Goal: Task Accomplishment & Management: Manage account settings

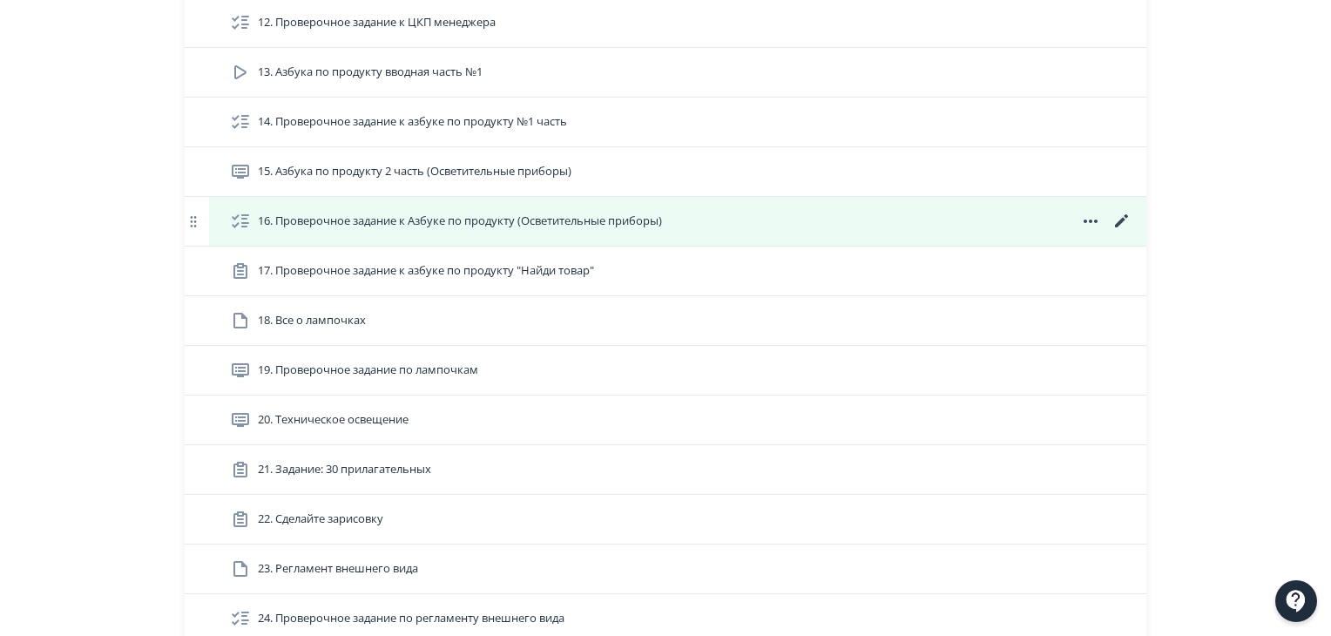
scroll to position [959, 0]
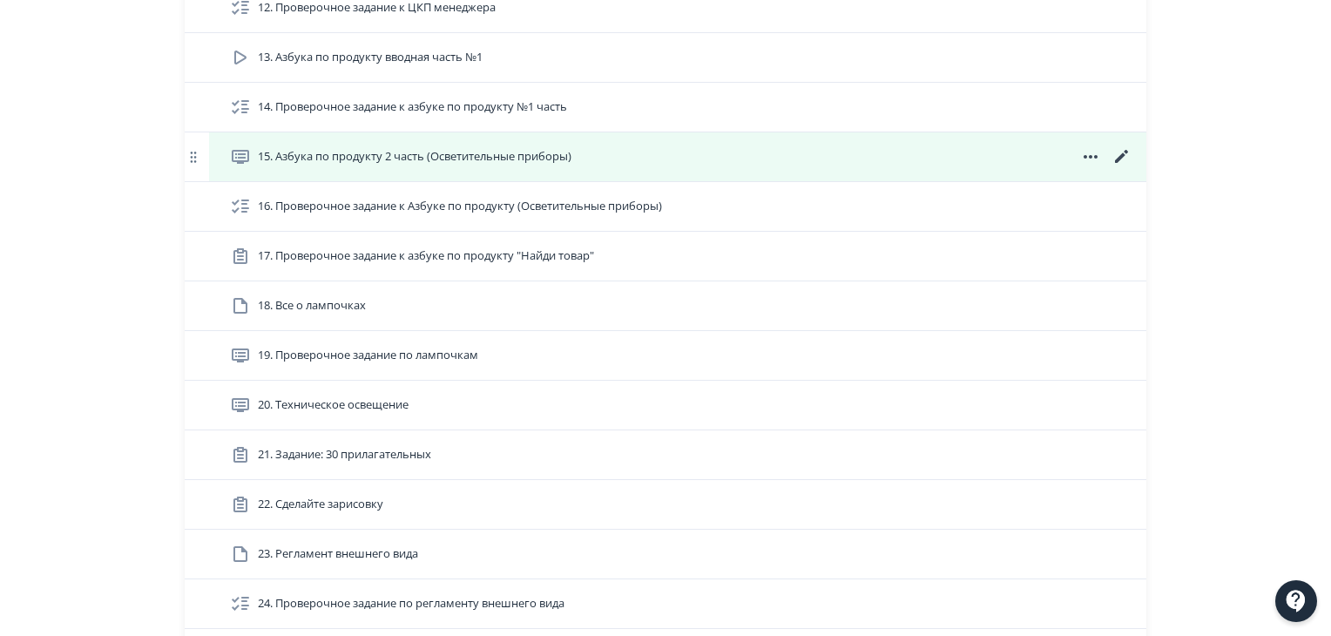
click at [1122, 156] on icon at bounding box center [1122, 156] width 21 height 21
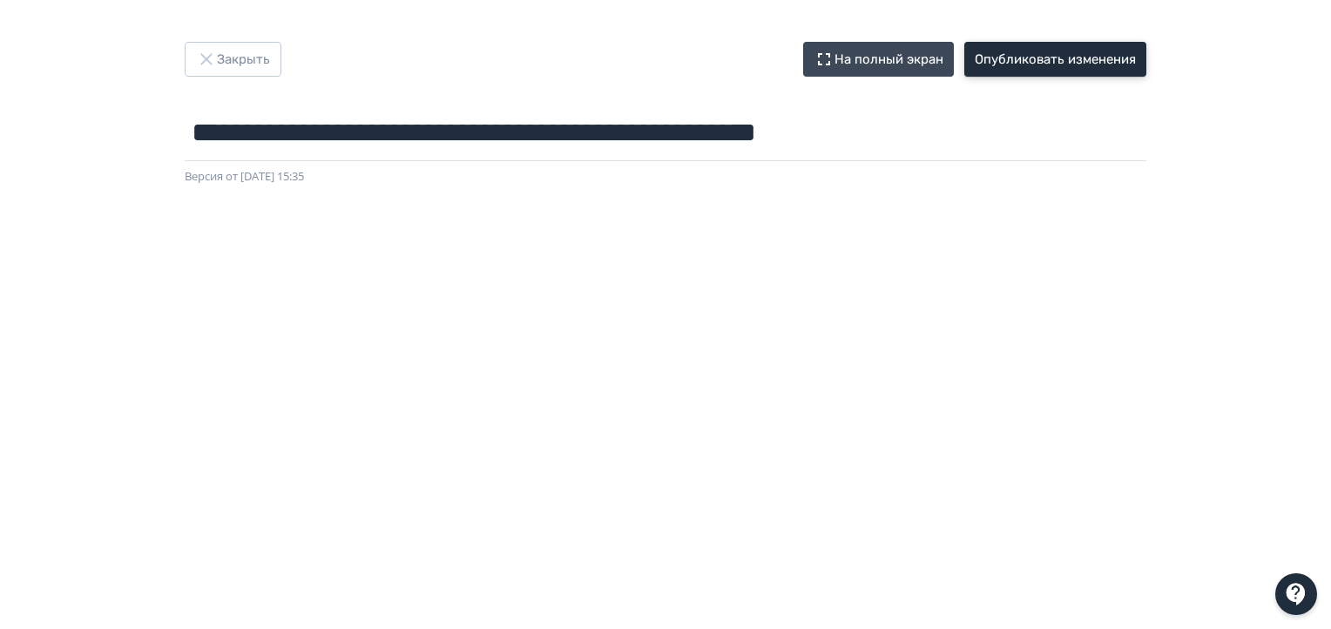
click at [1115, 67] on button "Опубликовать изменения" at bounding box center [1056, 59] width 182 height 35
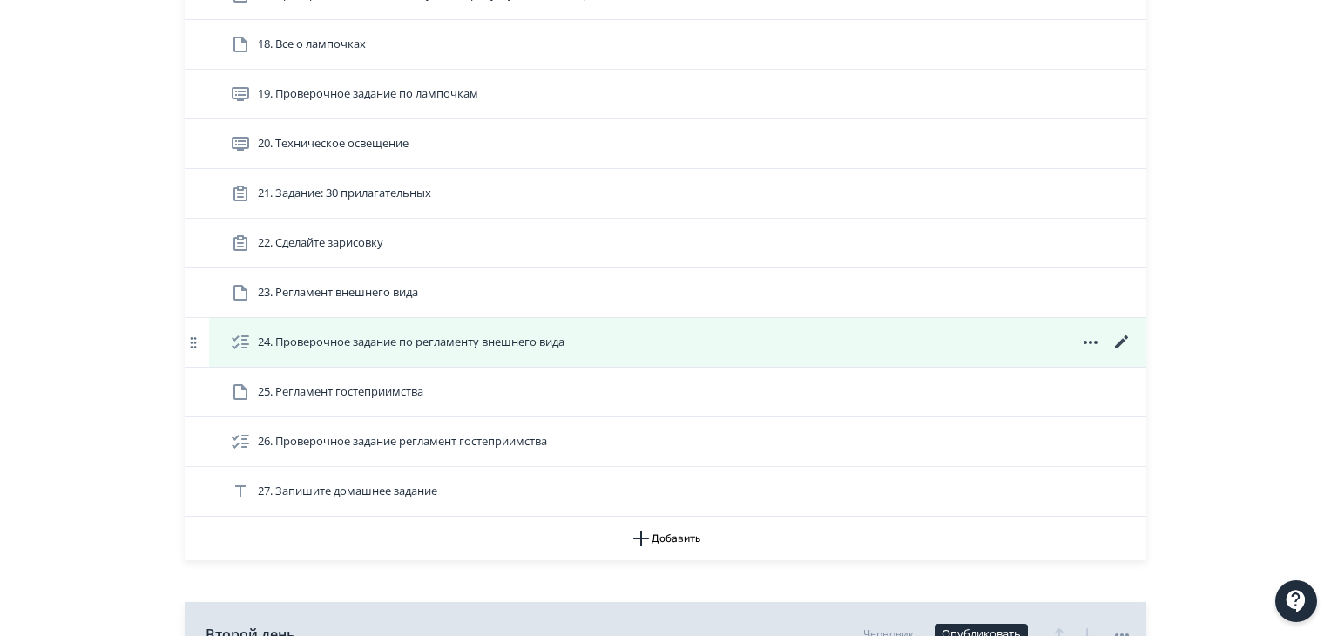
scroll to position [1046, 0]
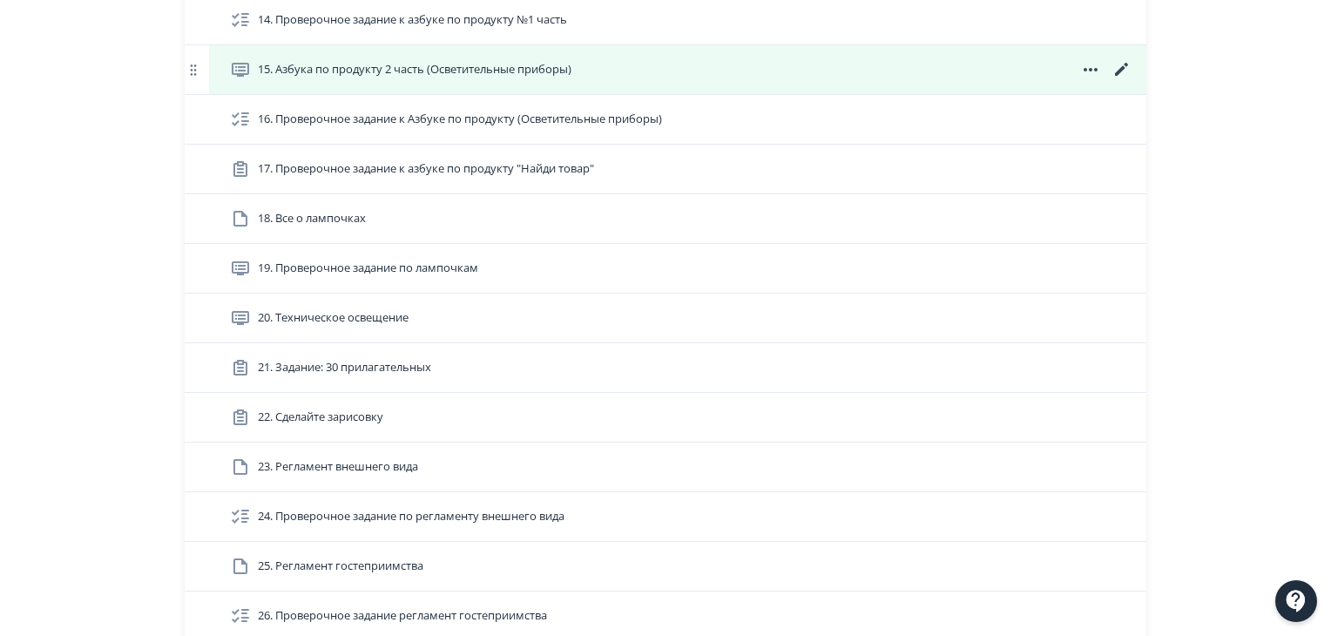
click at [396, 81] on div "15. Азбука по продукту 2 часть (Осветительные приборы)" at bounding box center [678, 69] width 938 height 49
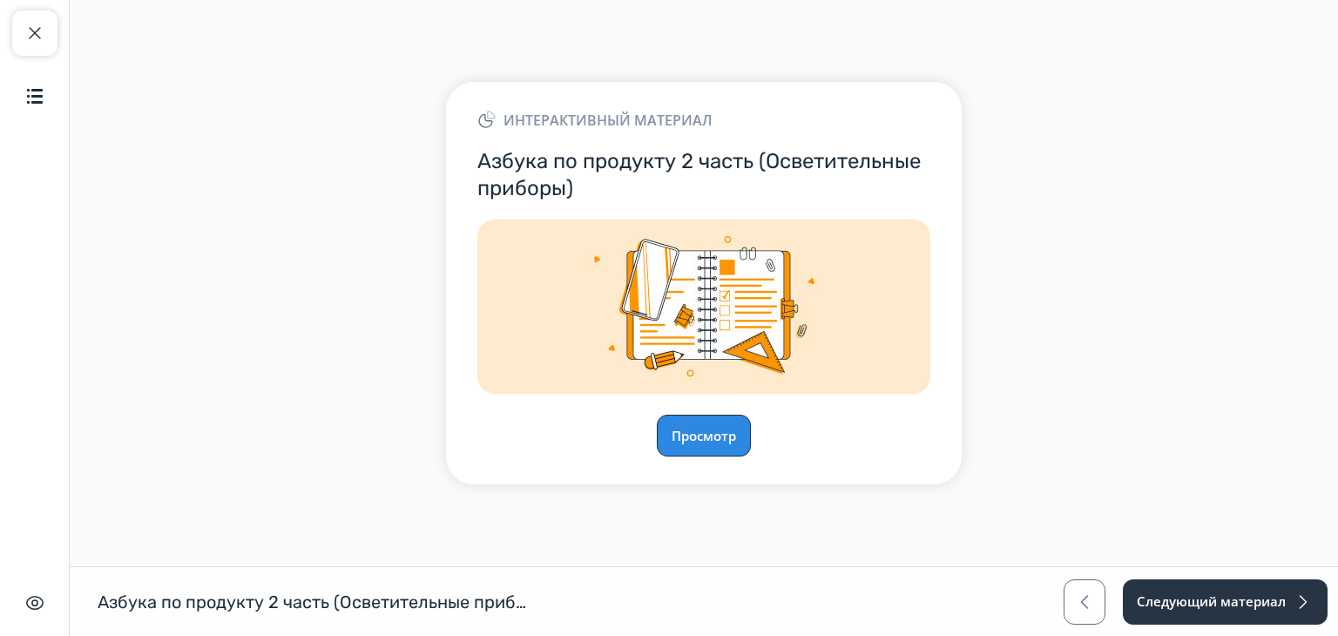
click at [717, 436] on button "Просмотр" at bounding box center [704, 436] width 94 height 42
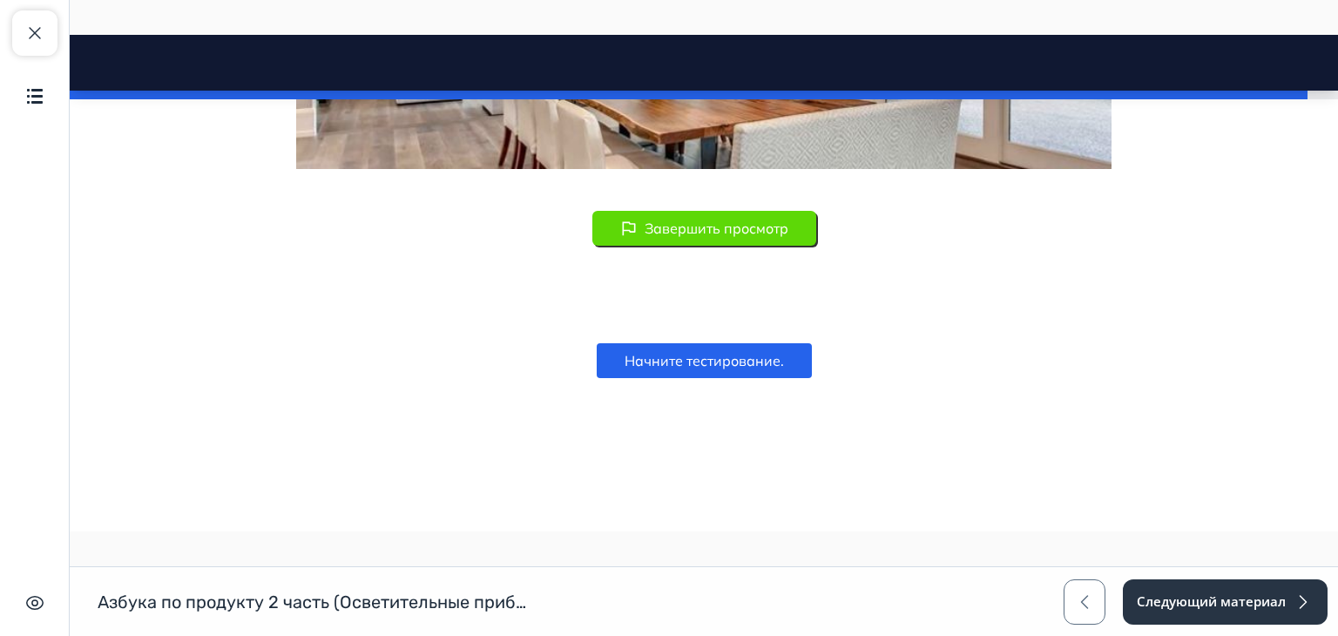
scroll to position [13635, 0]
click at [716, 226] on button "Завершить просмотр" at bounding box center [705, 228] width 224 height 35
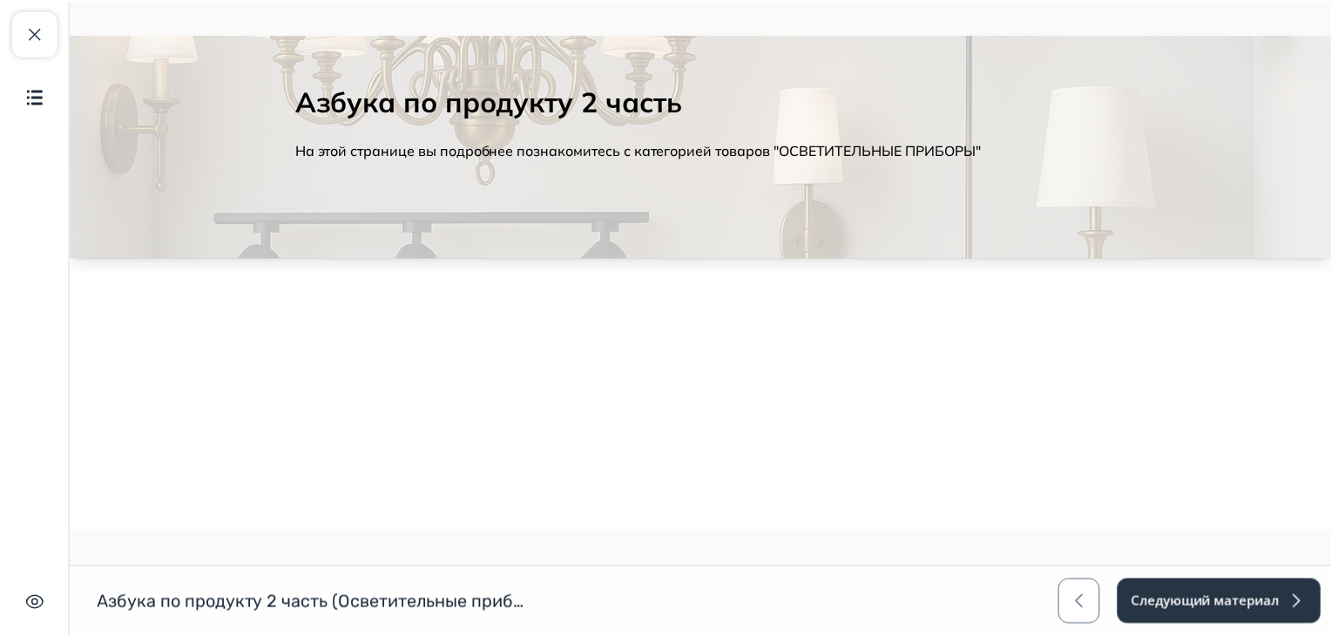
scroll to position [85, 0]
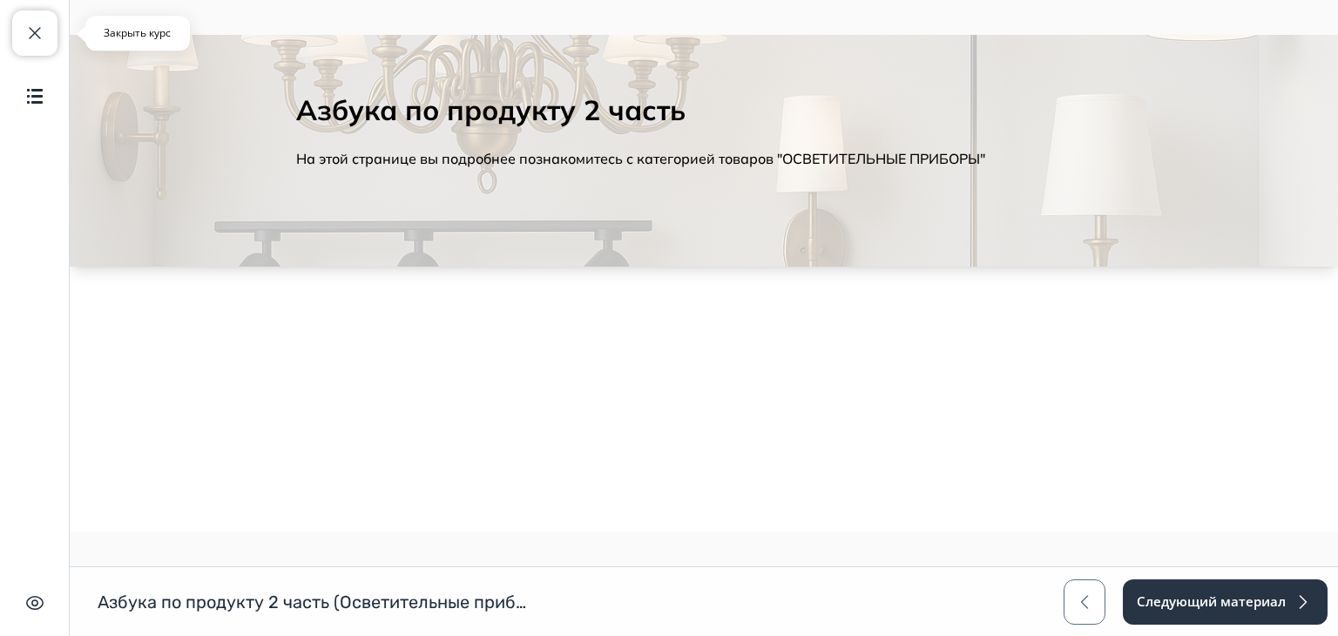
click at [37, 32] on span "button" at bounding box center [34, 33] width 21 height 21
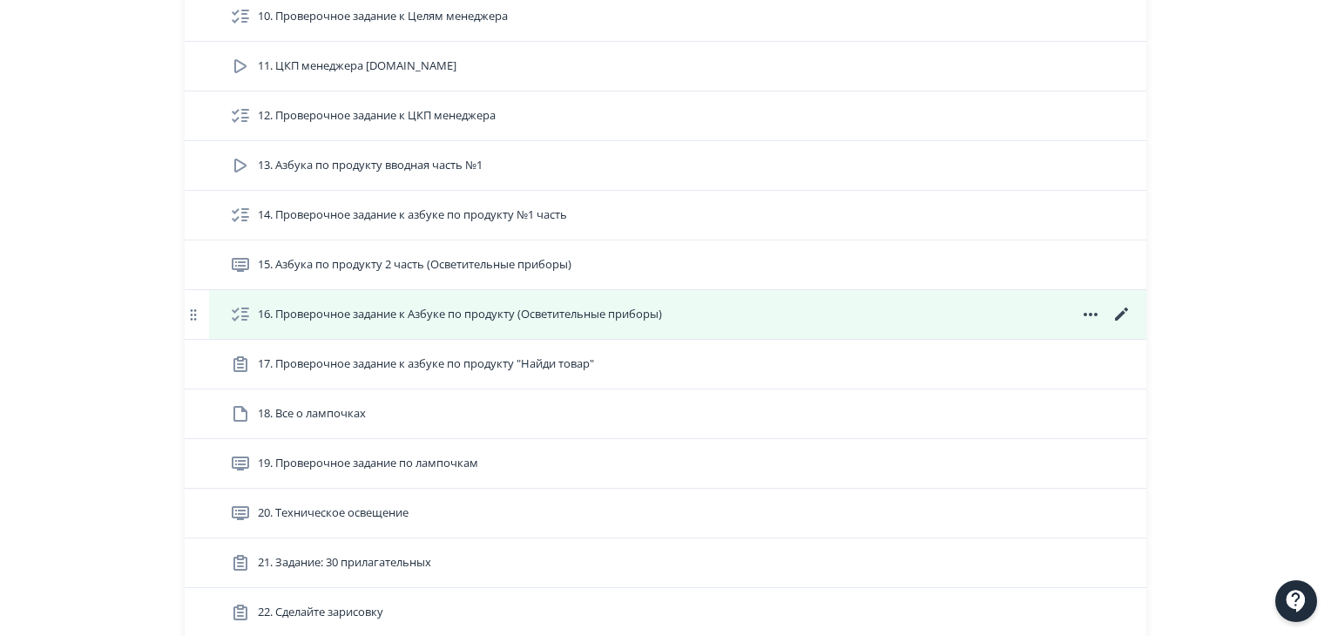
scroll to position [871, 0]
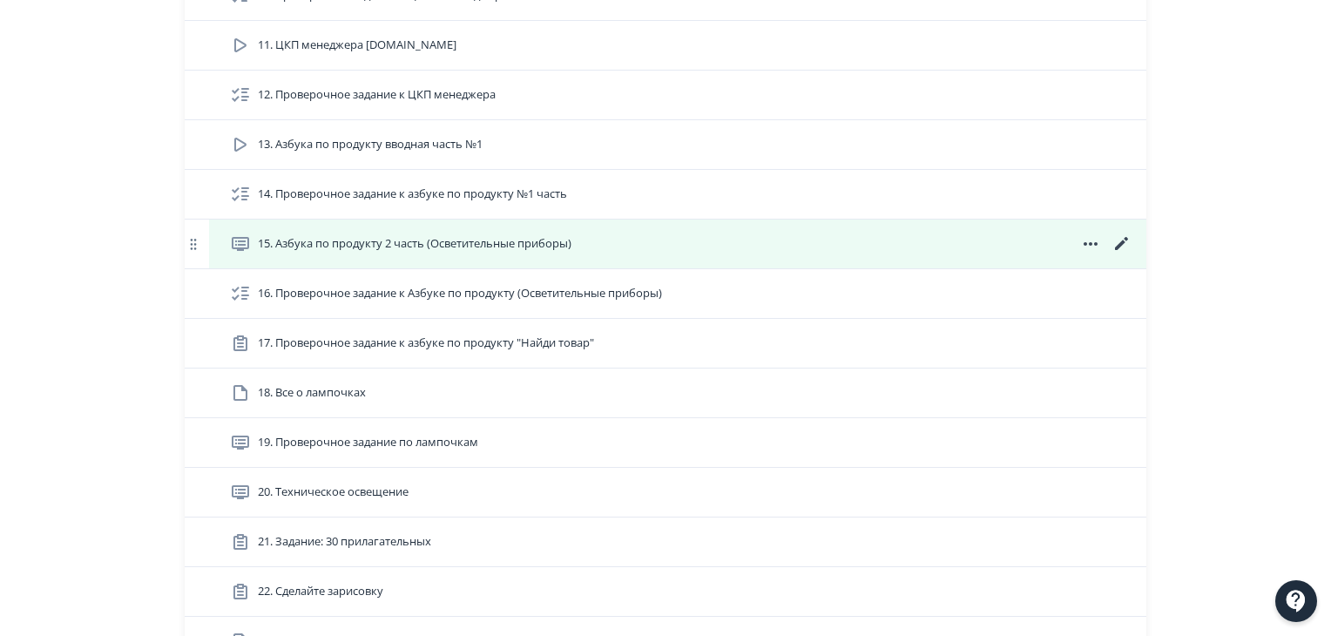
click at [1122, 243] on icon at bounding box center [1122, 244] width 21 height 21
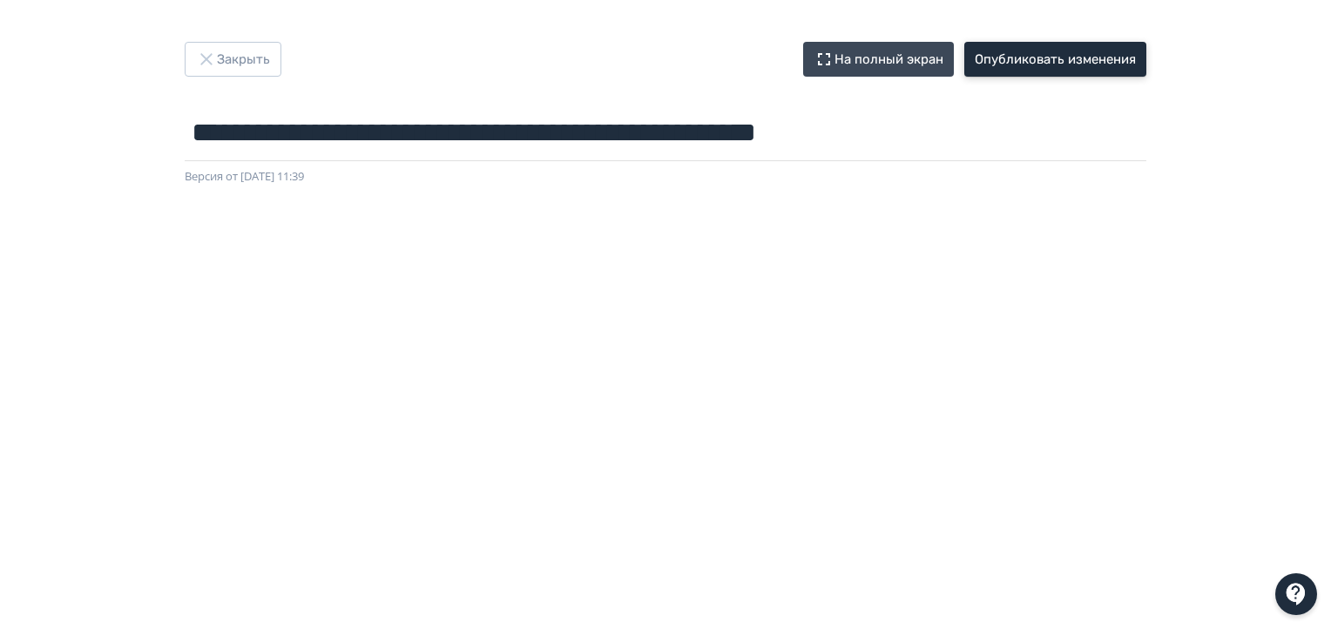
click at [1045, 54] on button "Опубликовать изменения" at bounding box center [1056, 59] width 182 height 35
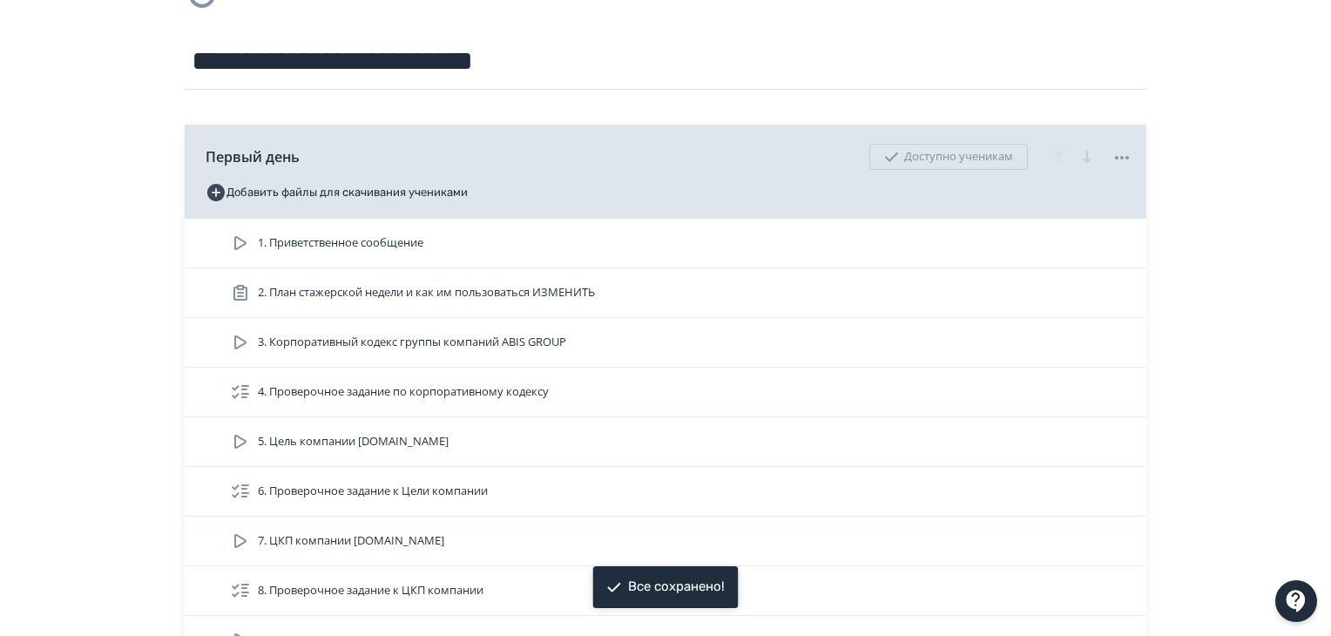
scroll to position [174, 0]
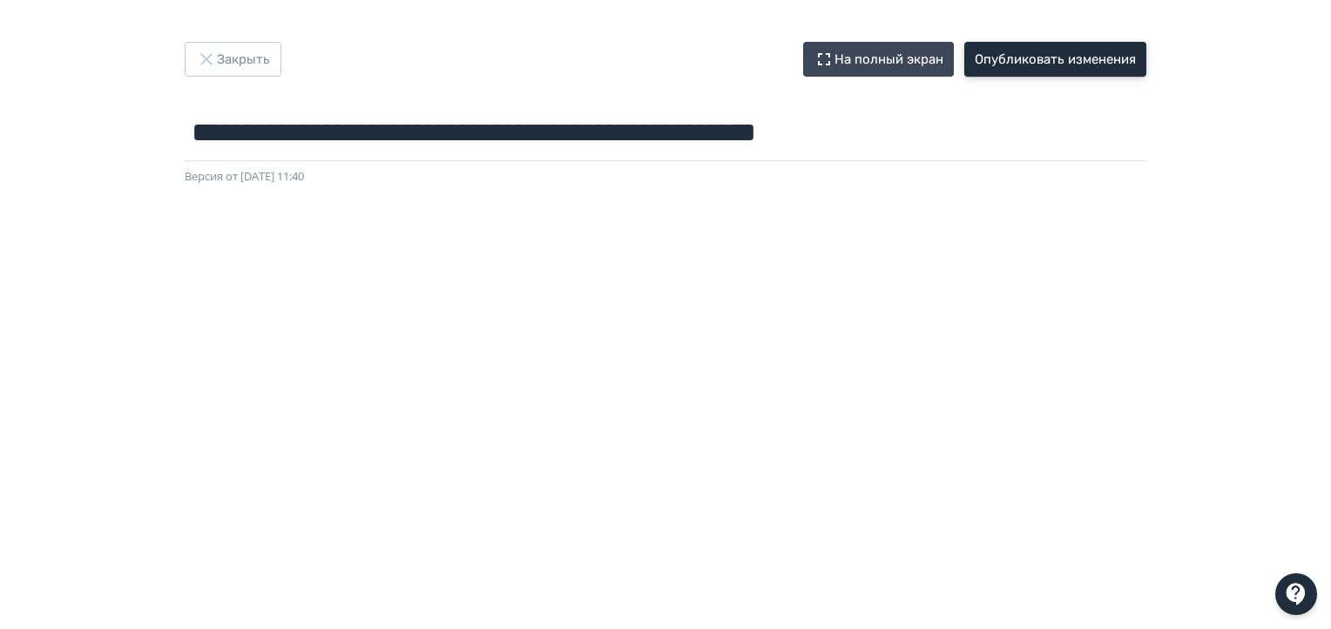
click at [1068, 64] on button "Опубликовать изменения" at bounding box center [1056, 59] width 182 height 35
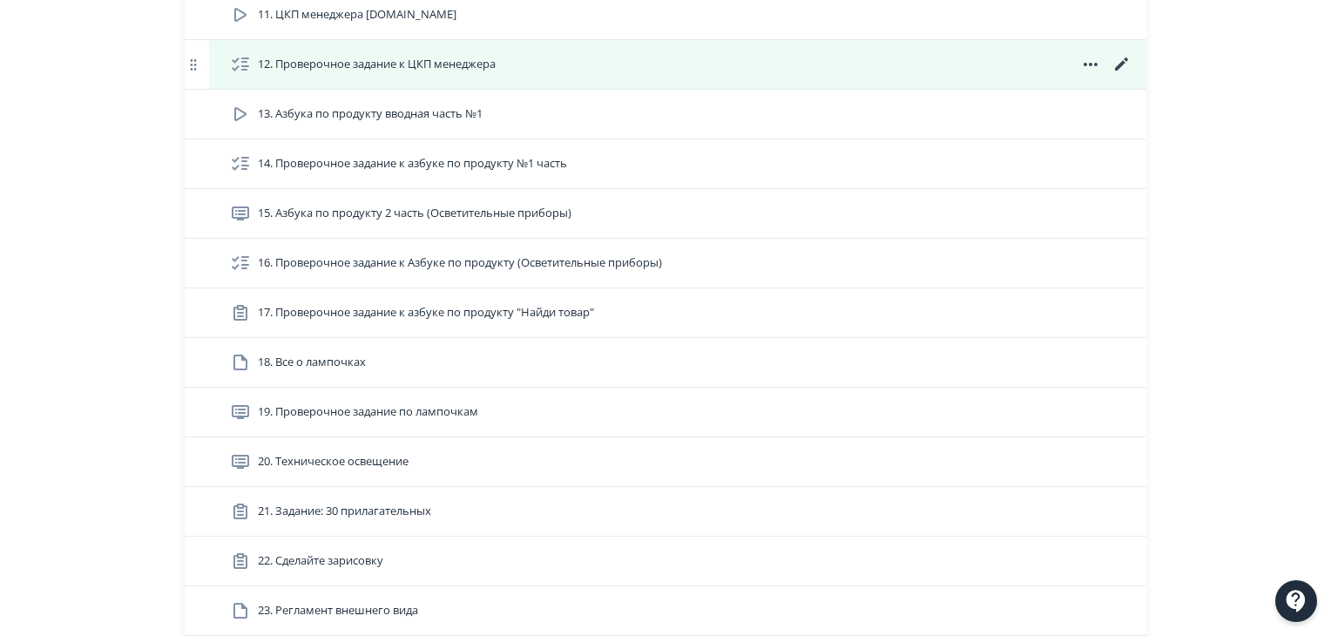
scroll to position [871, 0]
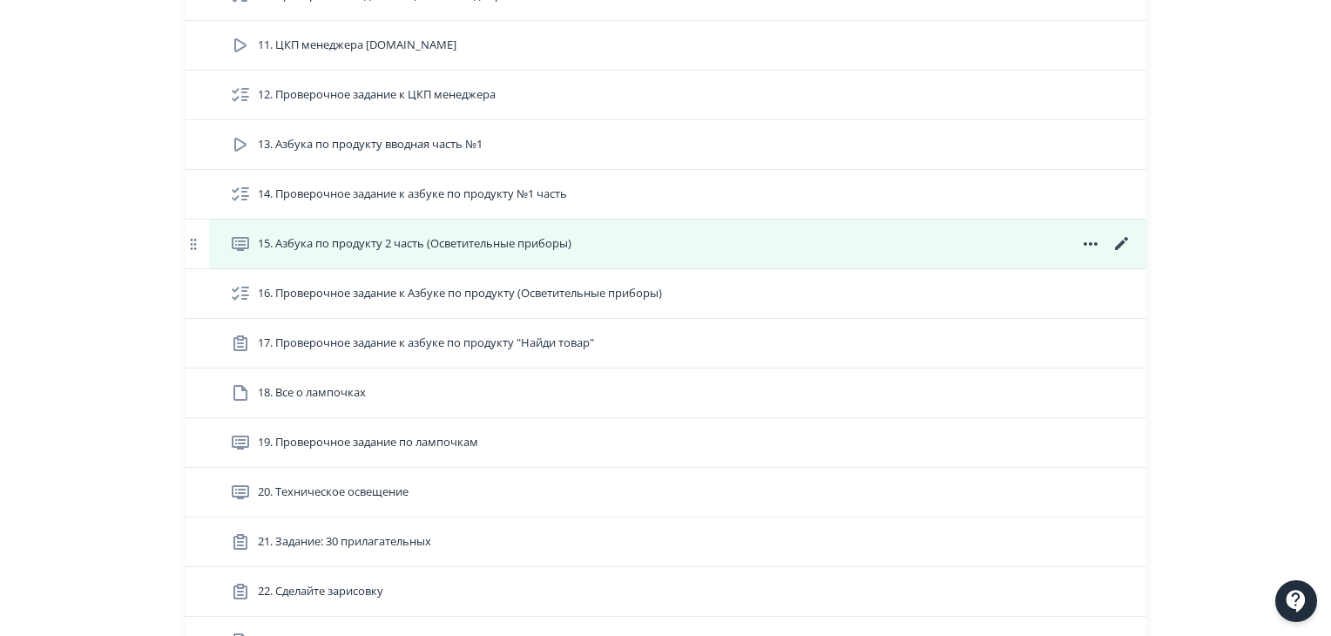
click at [527, 255] on div "15. Азбука по продукту 2 часть (Осветительные приборы)" at bounding box center [678, 244] width 938 height 49
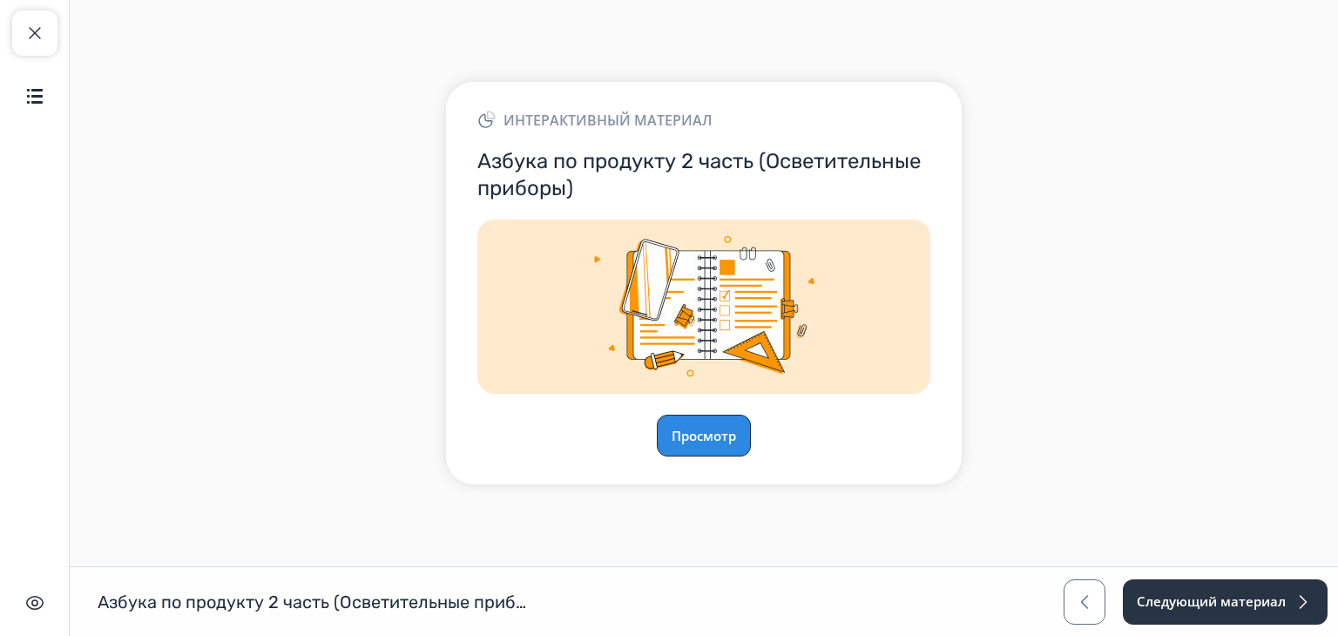
click at [681, 440] on button "Просмотр" at bounding box center [704, 436] width 94 height 42
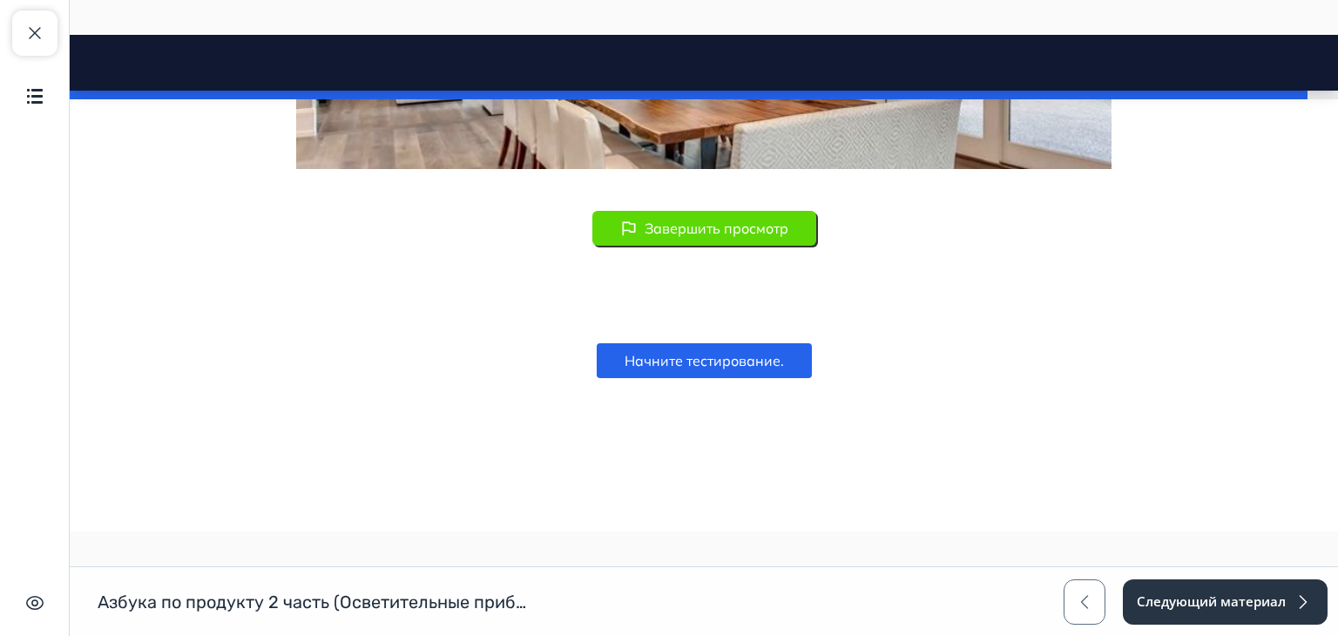
scroll to position [13635, 0]
drag, startPoint x: 1331, startPoint y: 458, endPoint x: 1407, endPoint y: 642, distance: 198.9
click at [37, 33] on span "button" at bounding box center [34, 33] width 21 height 21
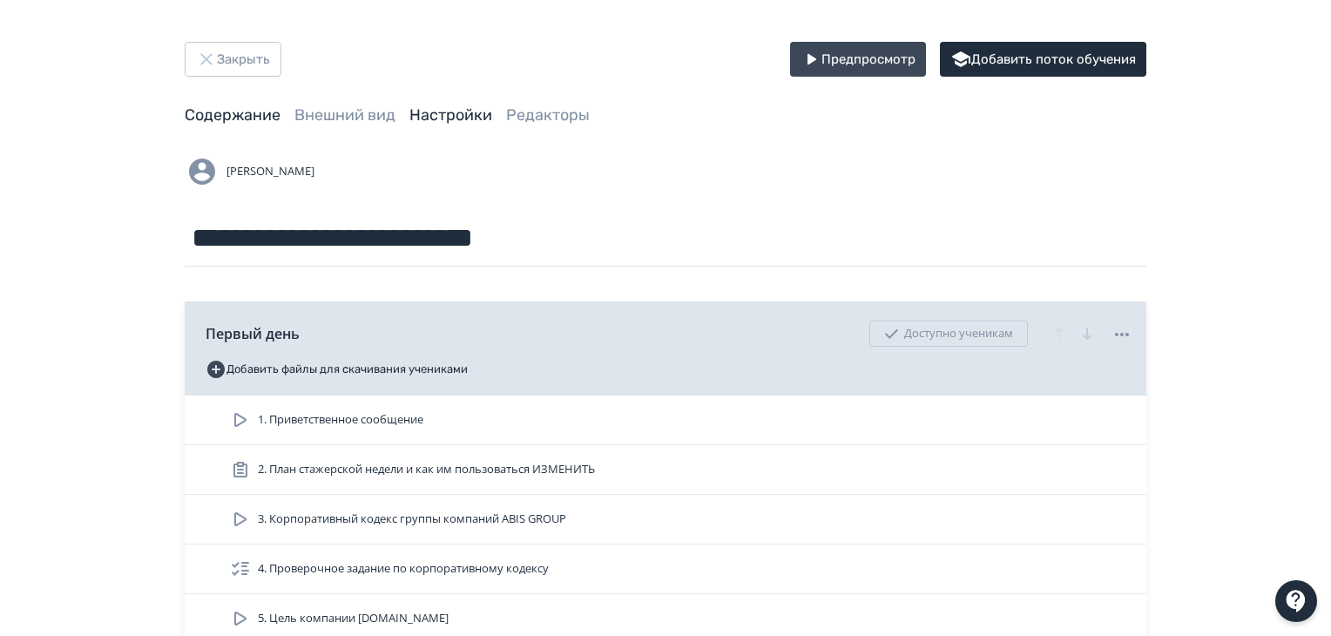
click at [454, 120] on link "Настройки" at bounding box center [451, 114] width 83 height 19
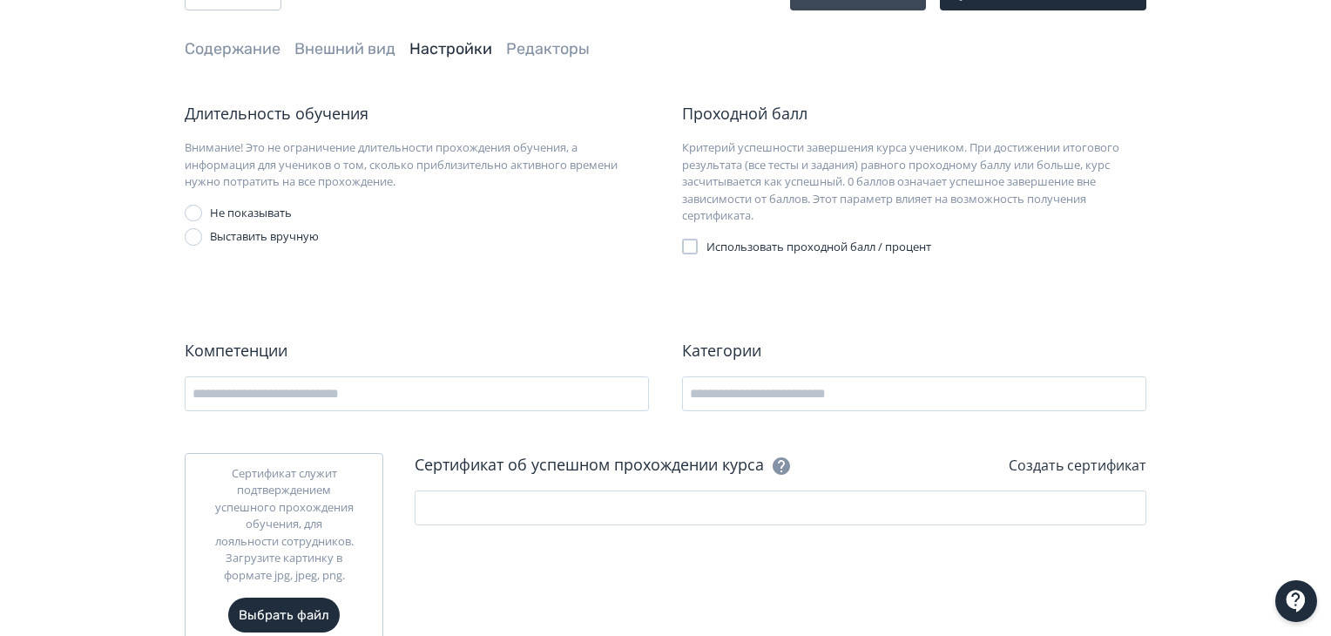
scroll to position [37, 0]
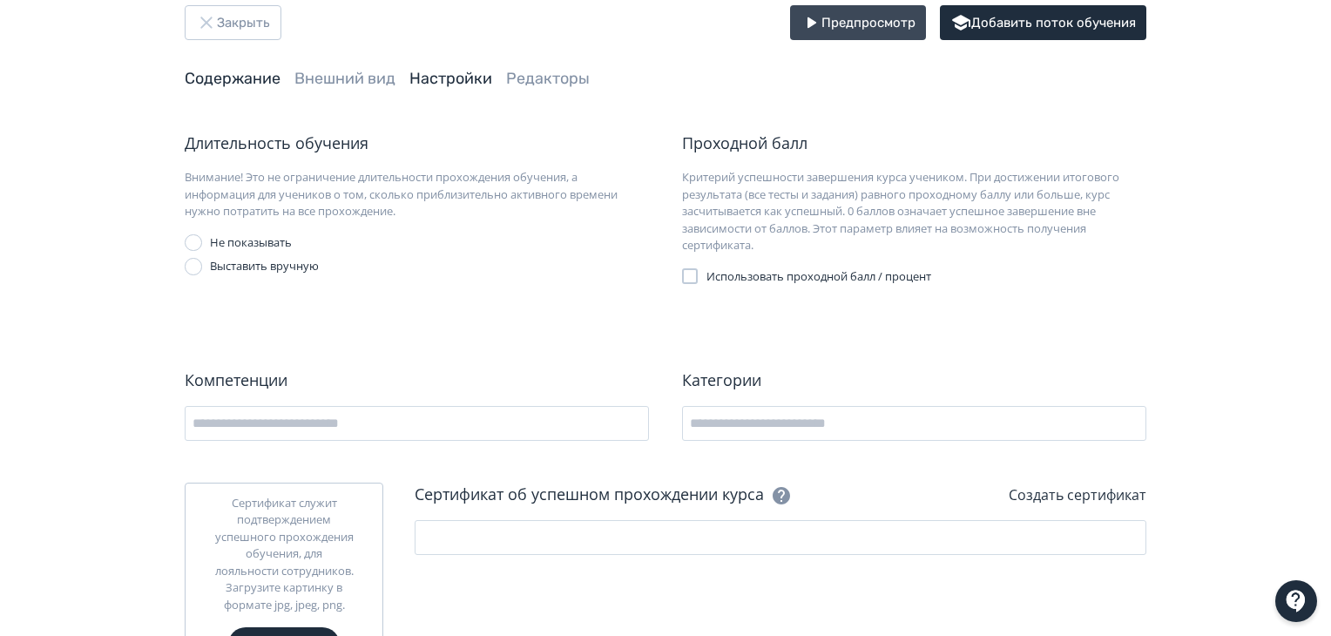
click at [258, 78] on link "Содержание" at bounding box center [233, 78] width 96 height 19
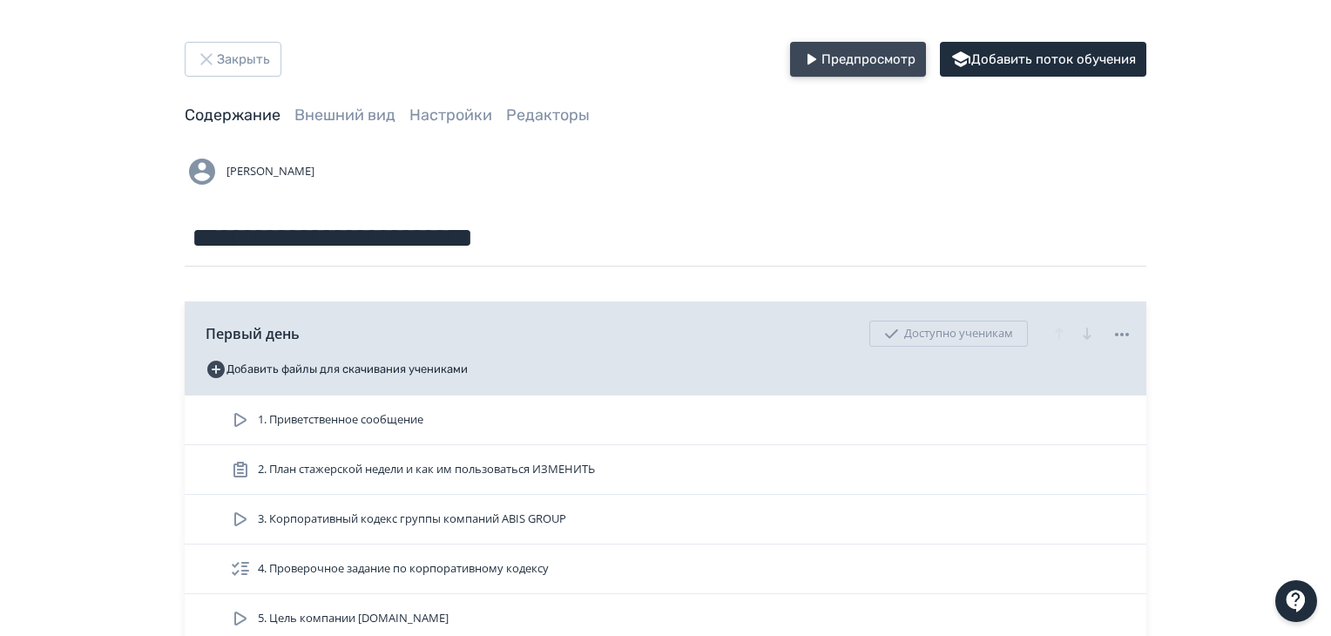
click at [840, 57] on button "Предпросмотр" at bounding box center [858, 59] width 136 height 35
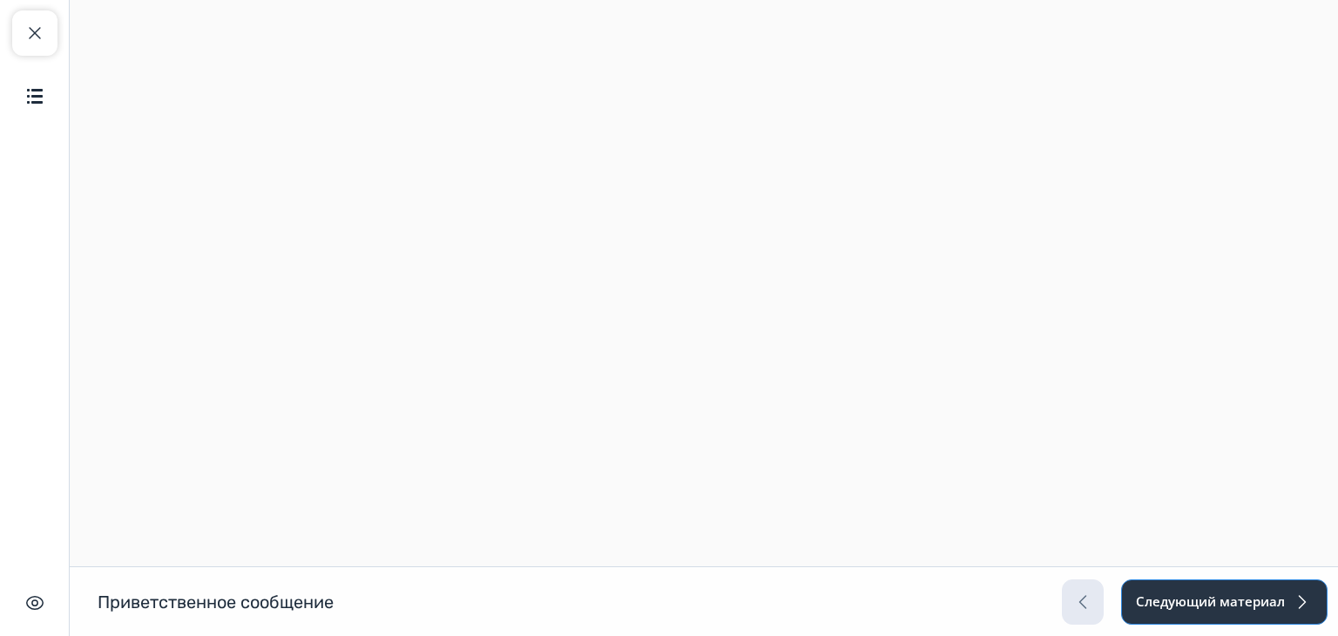
click at [1173, 607] on button "Следующий материал" at bounding box center [1224, 601] width 207 height 45
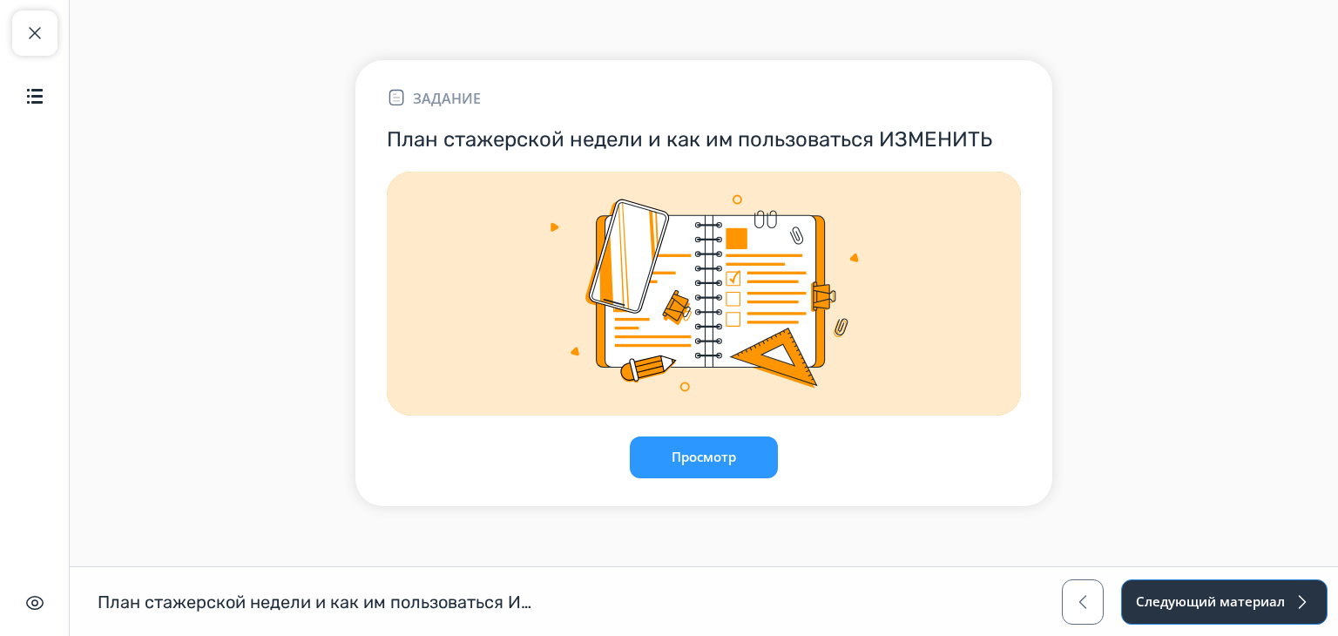
click at [1173, 607] on button "Следующий материал" at bounding box center [1224, 601] width 207 height 45
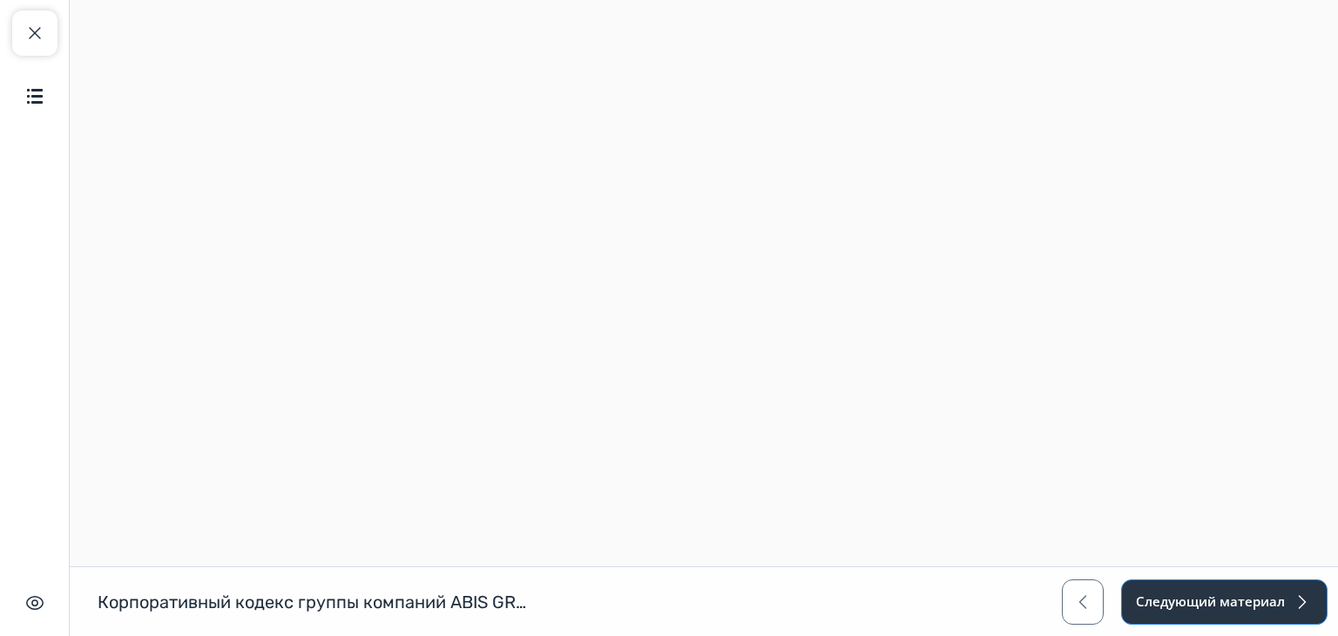
click at [1173, 607] on button "Следующий материал" at bounding box center [1224, 601] width 207 height 45
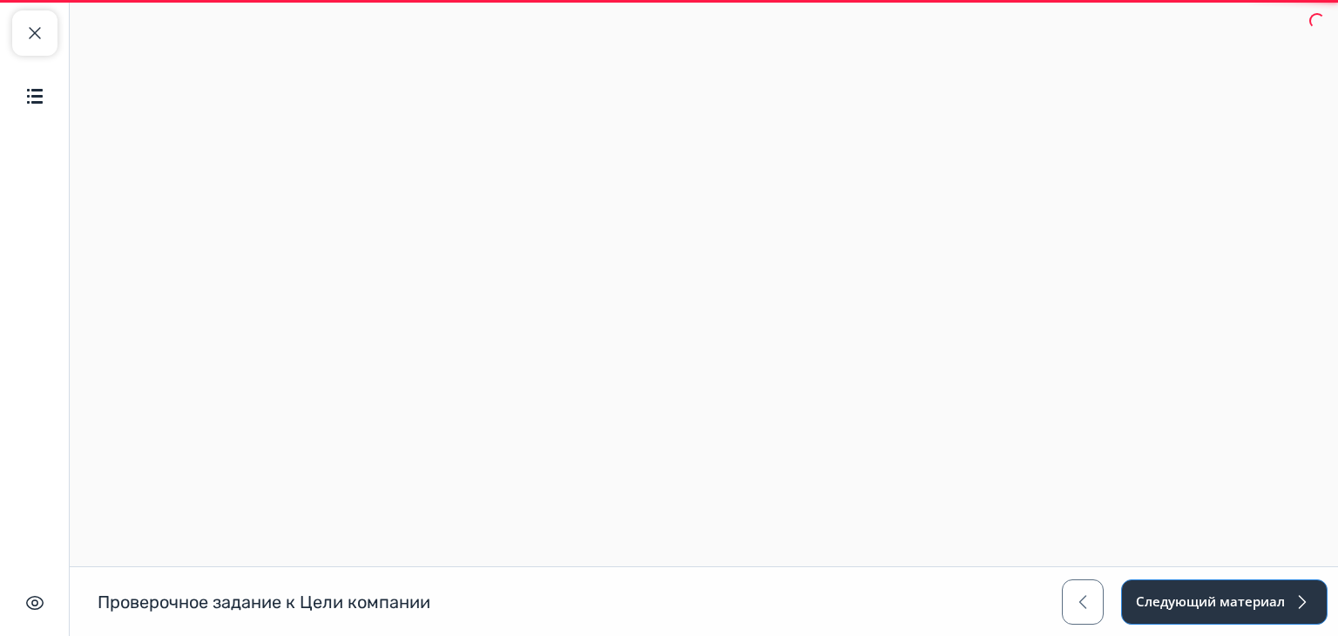
click at [1173, 607] on button "Следующий материал" at bounding box center [1224, 601] width 207 height 45
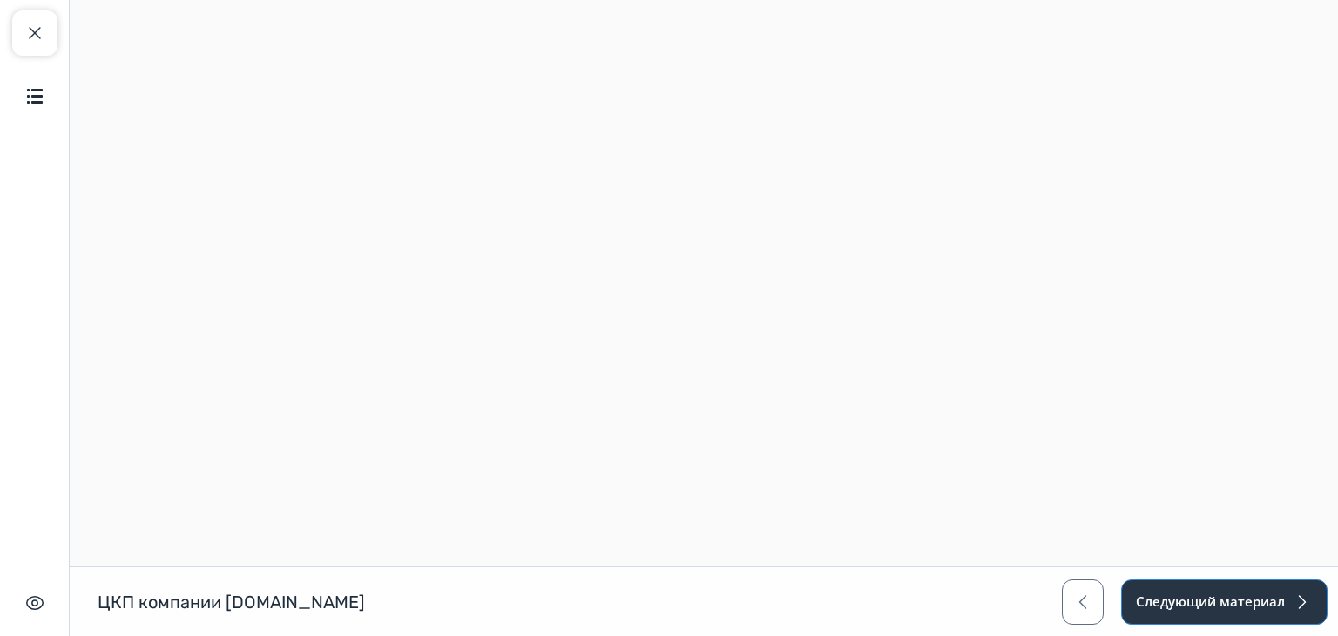
click at [1173, 607] on button "Следующий материал" at bounding box center [1224, 601] width 207 height 45
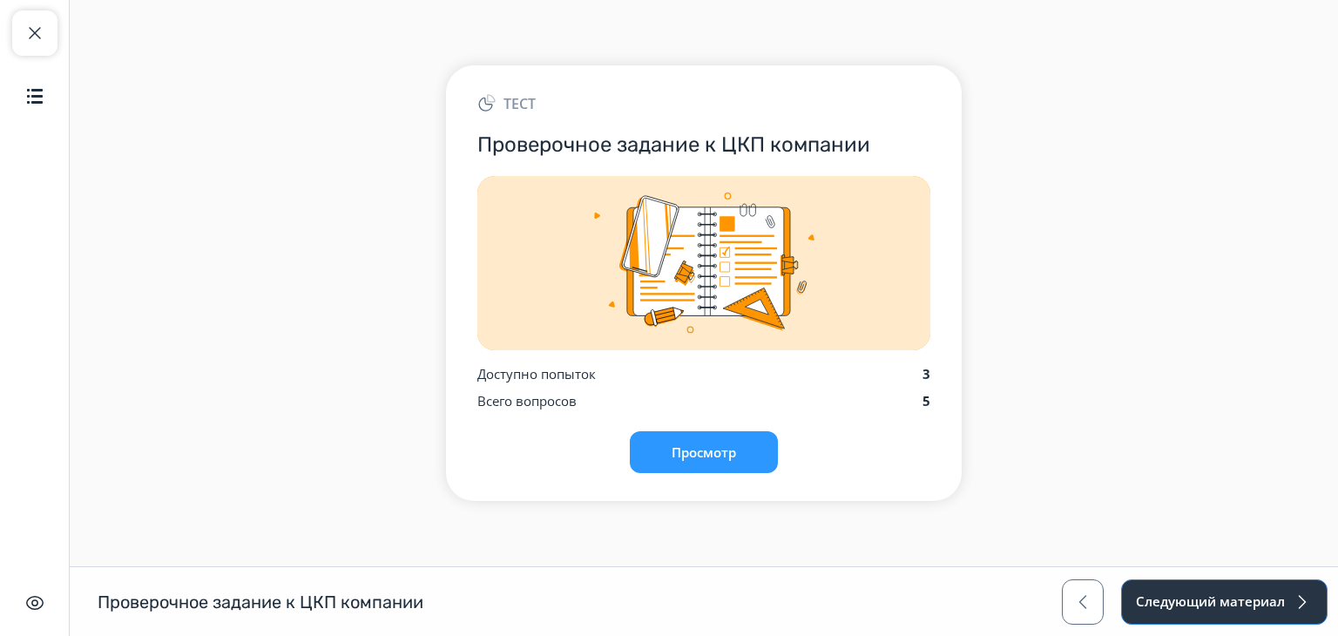
click at [1173, 607] on button "Следующий материал" at bounding box center [1224, 601] width 207 height 45
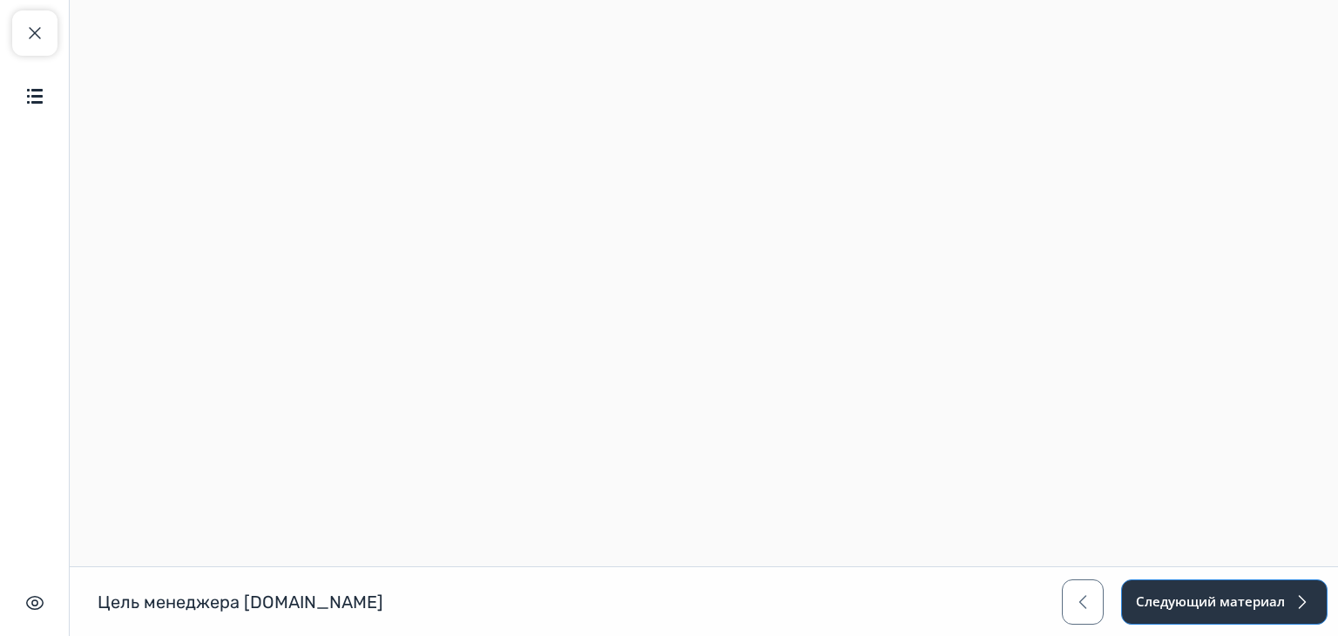
click at [1173, 607] on button "Следующий материал" at bounding box center [1224, 601] width 207 height 45
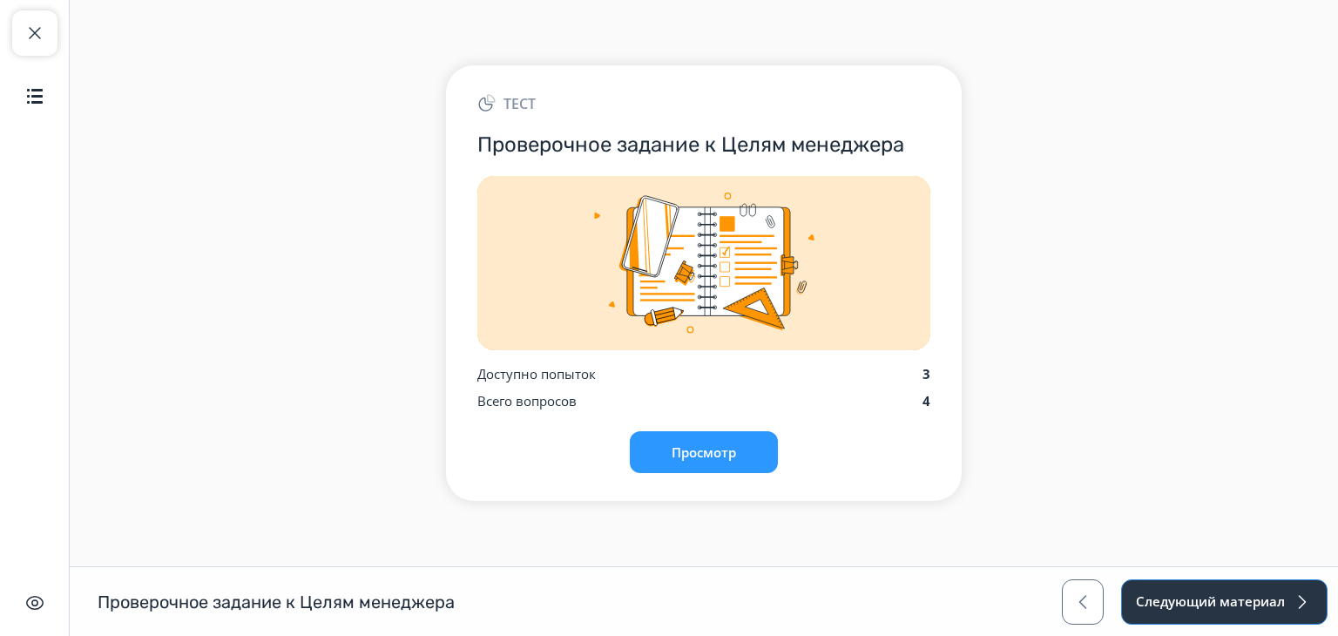
click at [1173, 607] on button "Следующий материал" at bounding box center [1224, 601] width 207 height 45
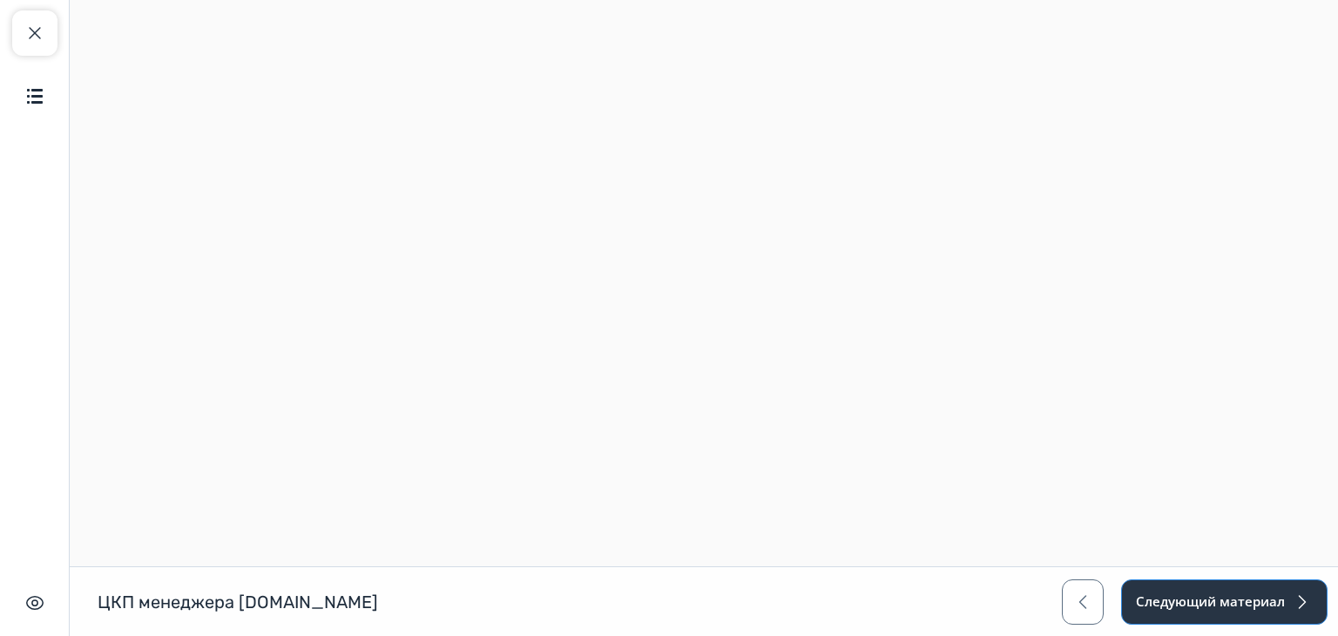
click at [1173, 607] on button "Следующий материал" at bounding box center [1224, 601] width 207 height 45
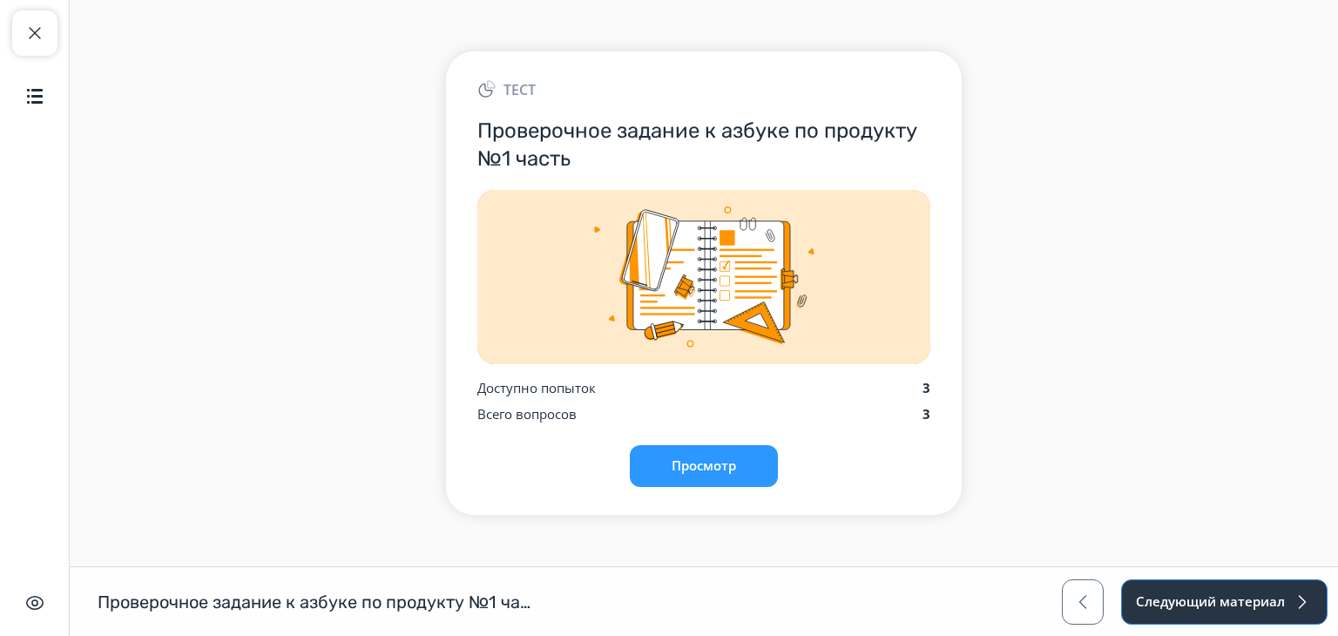
click at [1173, 607] on button "Следующий материал" at bounding box center [1224, 601] width 207 height 45
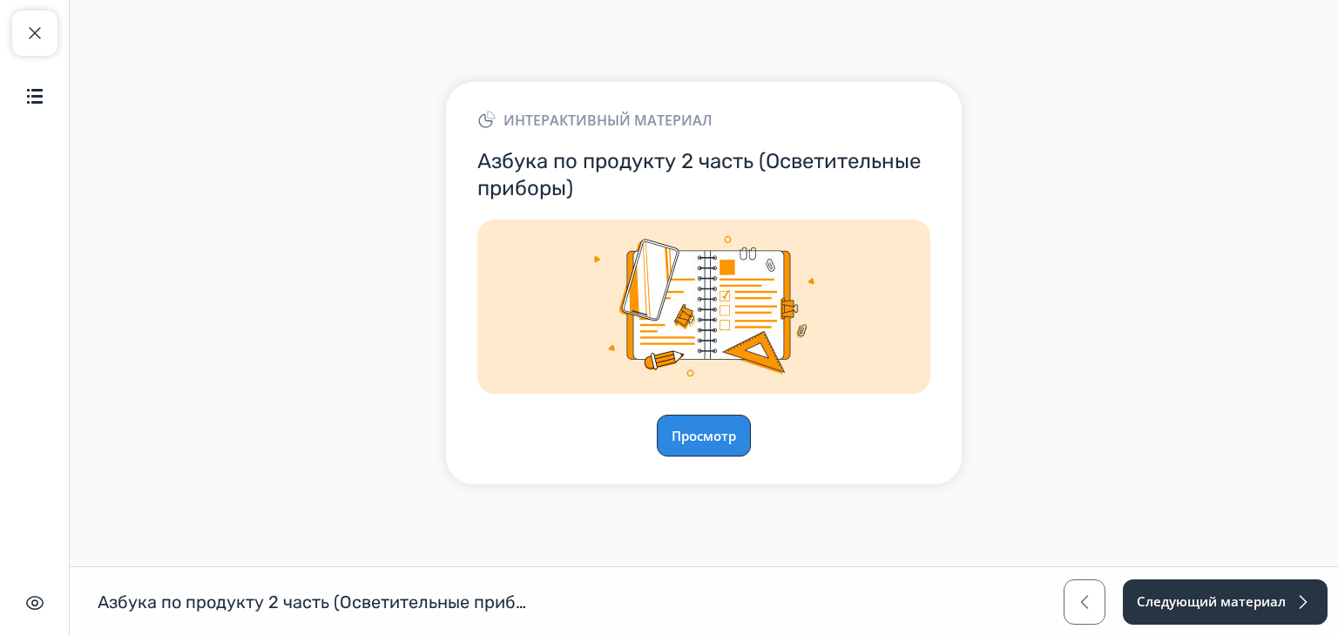
click at [711, 436] on button "Просмотр" at bounding box center [704, 436] width 94 height 42
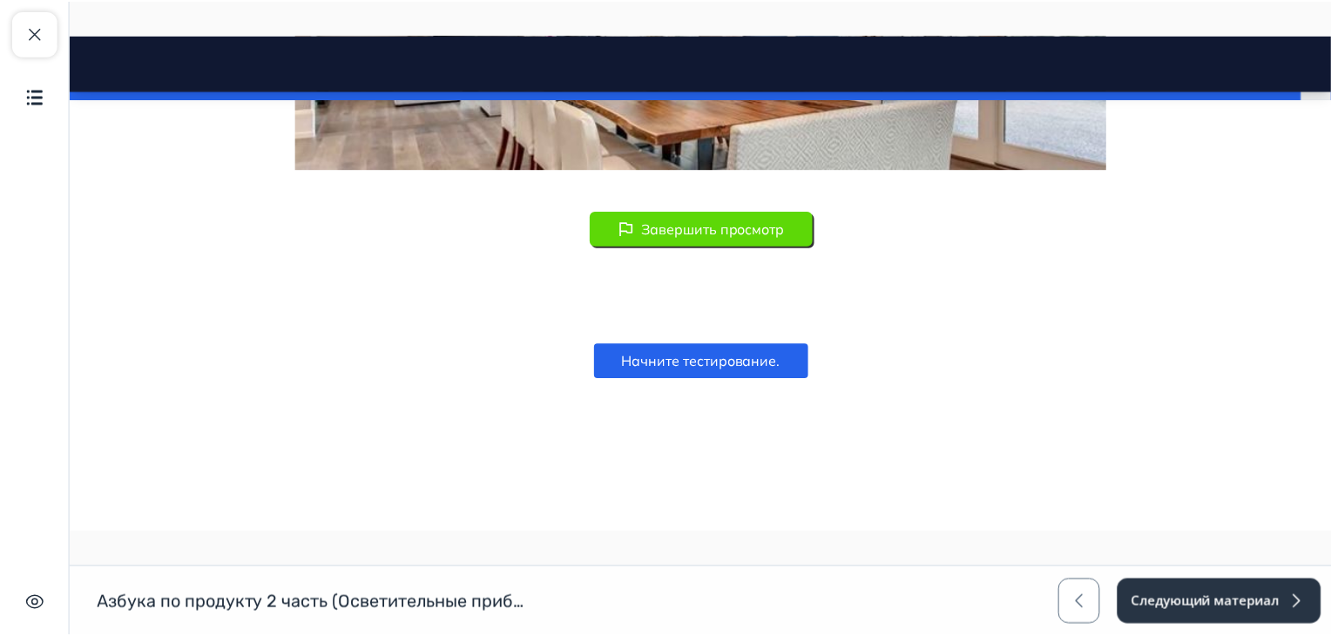
scroll to position [13423, 0]
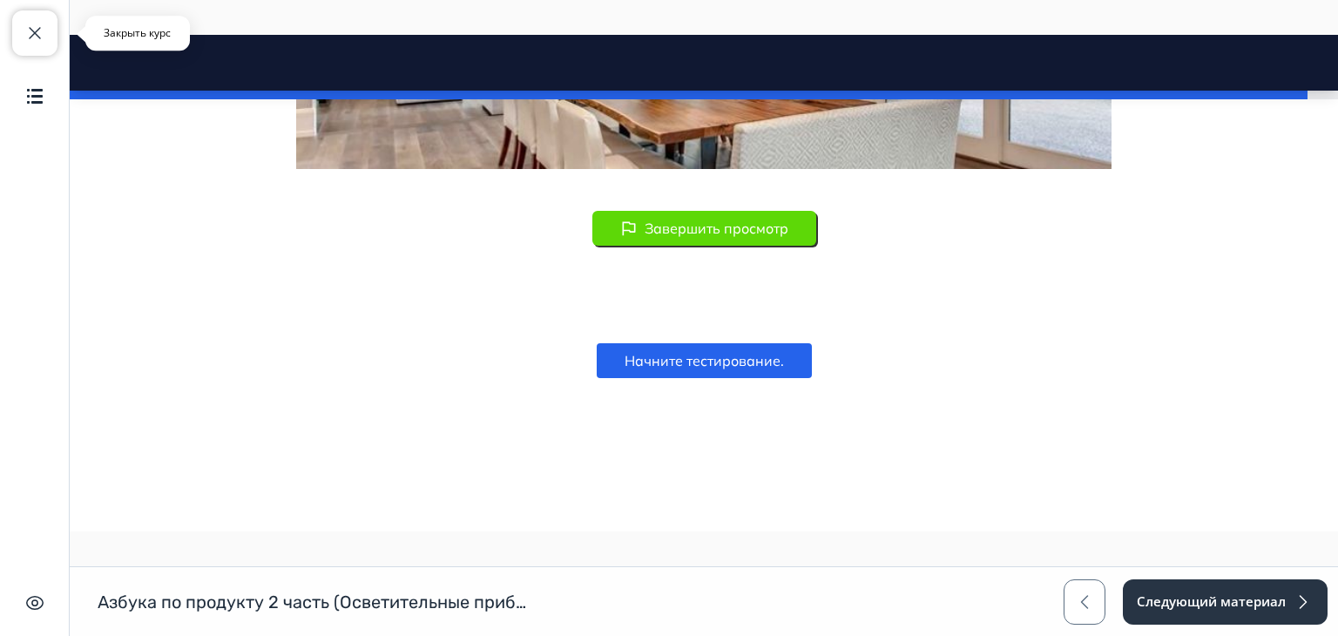
click at [40, 49] on button "Закрыть курс" at bounding box center [34, 32] width 45 height 45
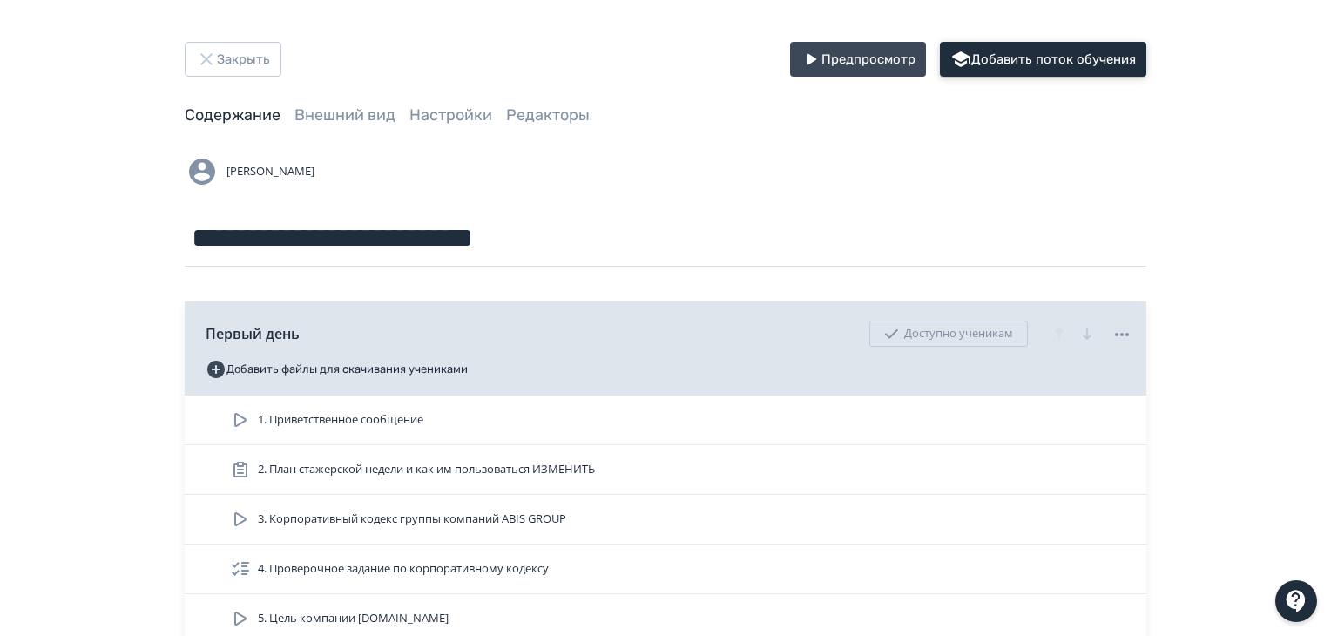
click at [1016, 64] on button "Добавить поток обучения" at bounding box center [1043, 59] width 207 height 35
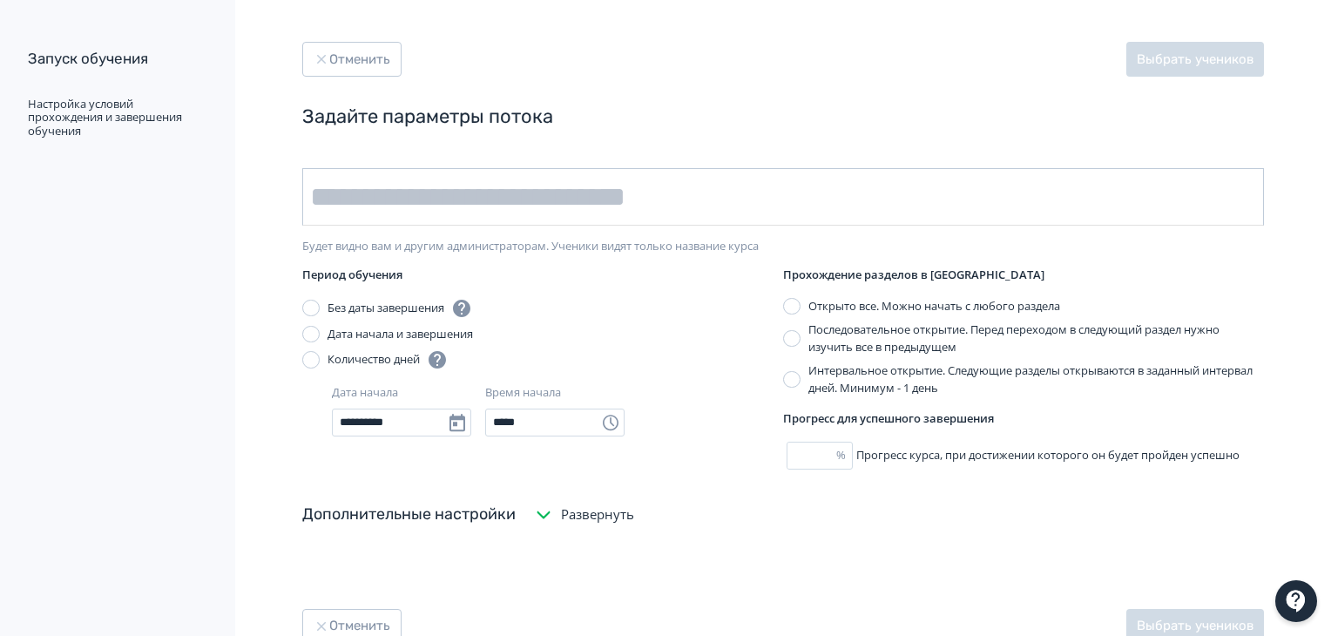
click at [826, 211] on input "text" at bounding box center [783, 197] width 962 height 58
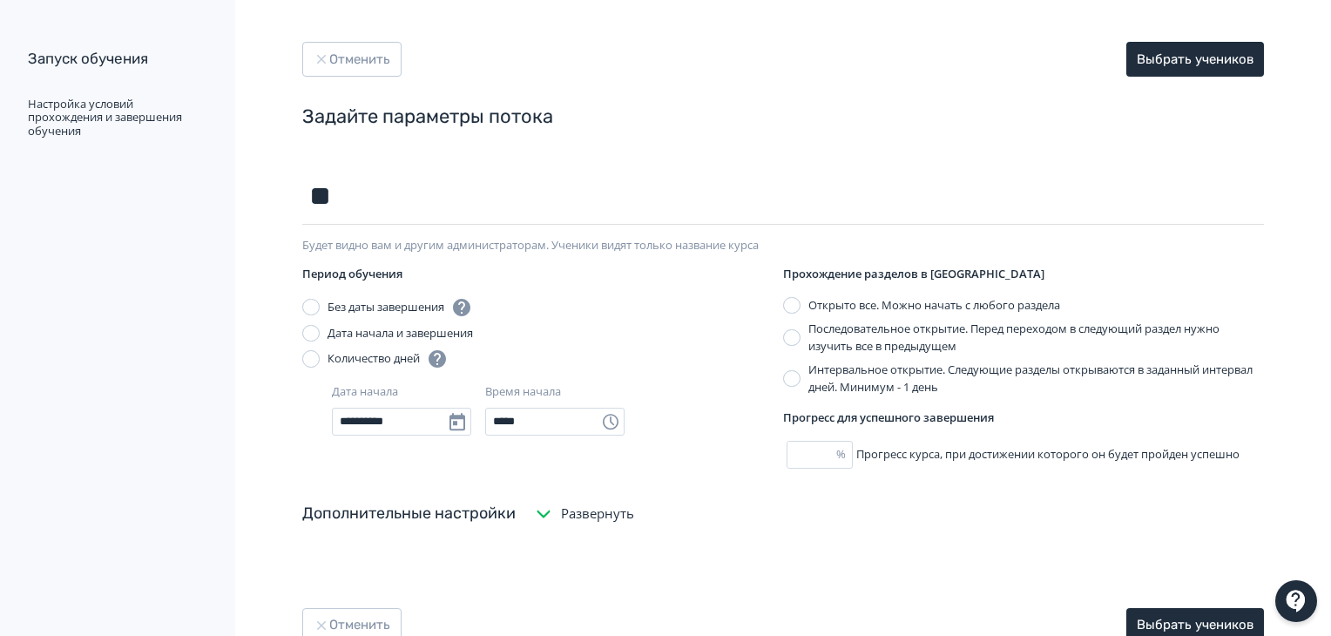
scroll to position [69, 0]
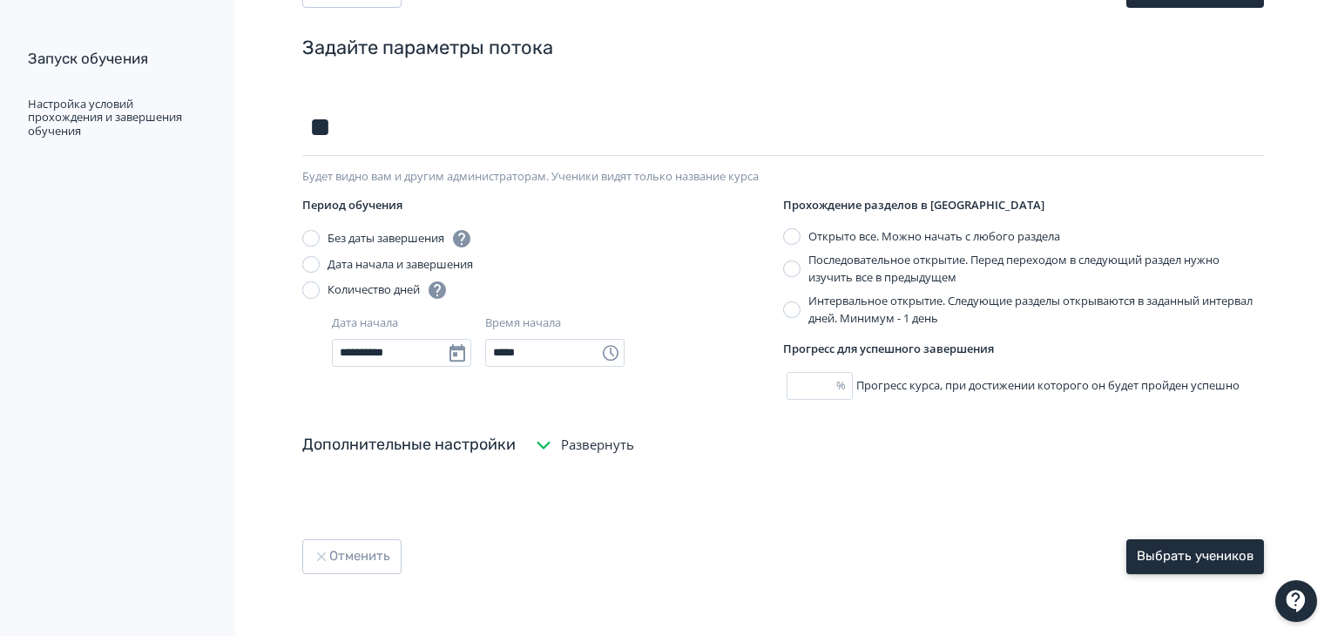
type input "**"
click at [1194, 564] on button "Выбрать учеников" at bounding box center [1196, 556] width 138 height 35
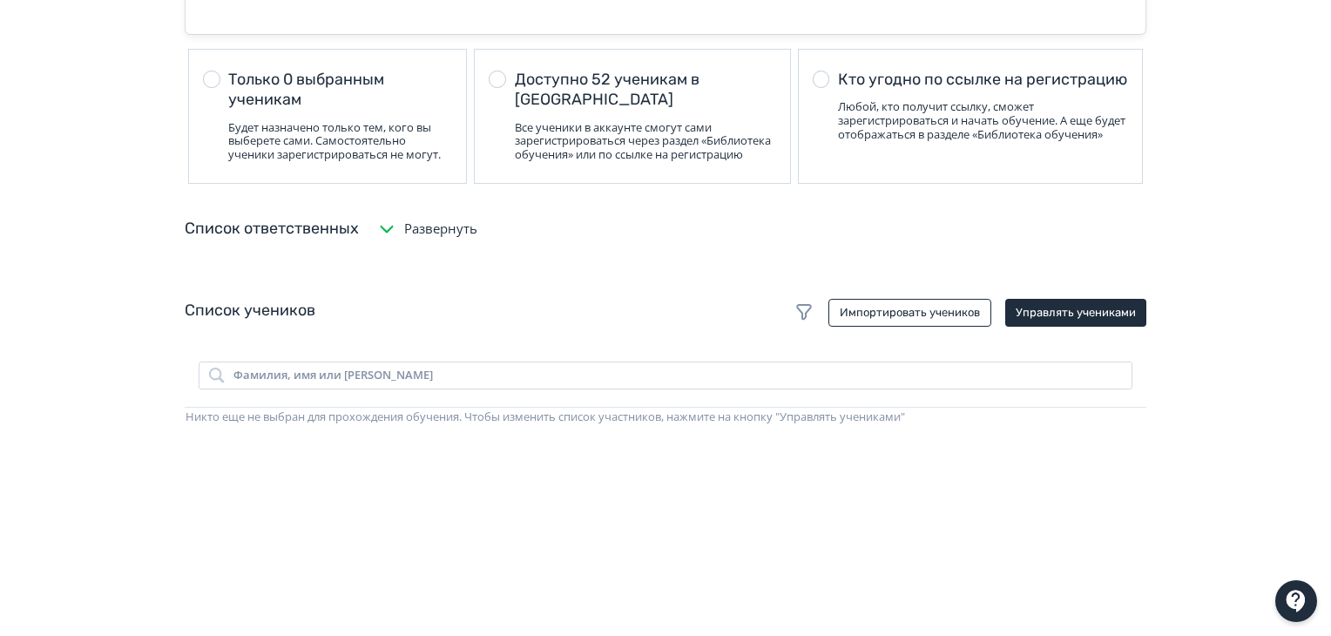
scroll to position [174, 0]
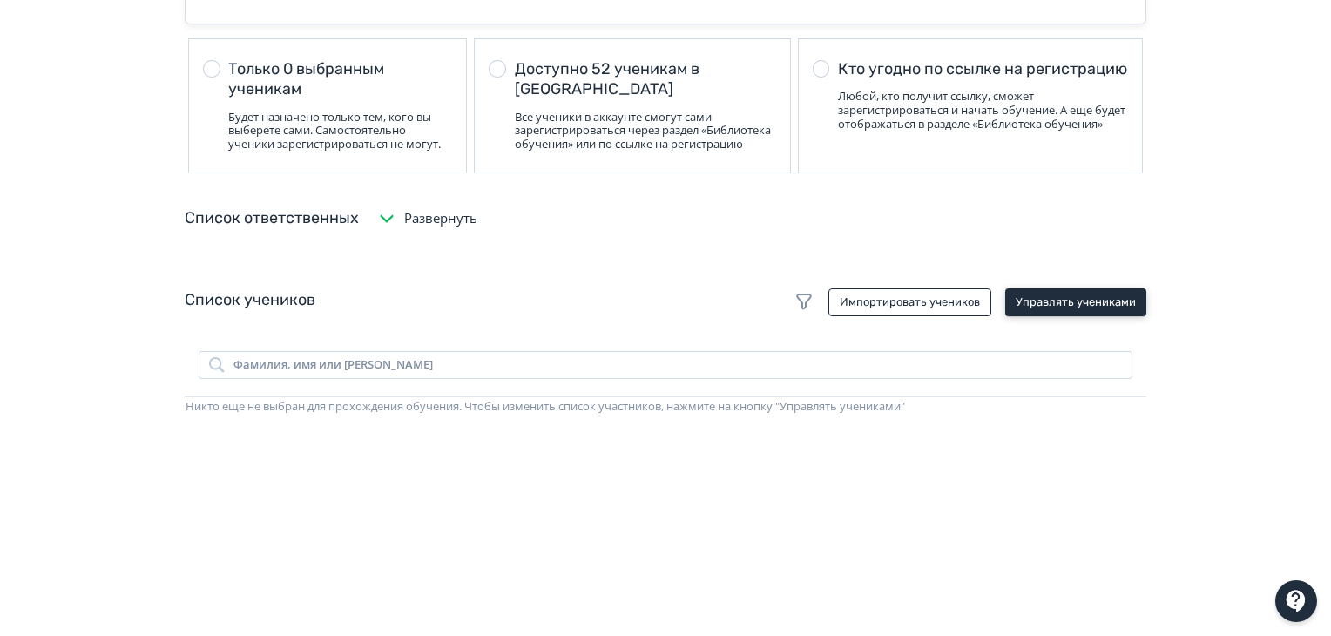
click at [1077, 313] on button "Управлять учениками" at bounding box center [1076, 302] width 141 height 28
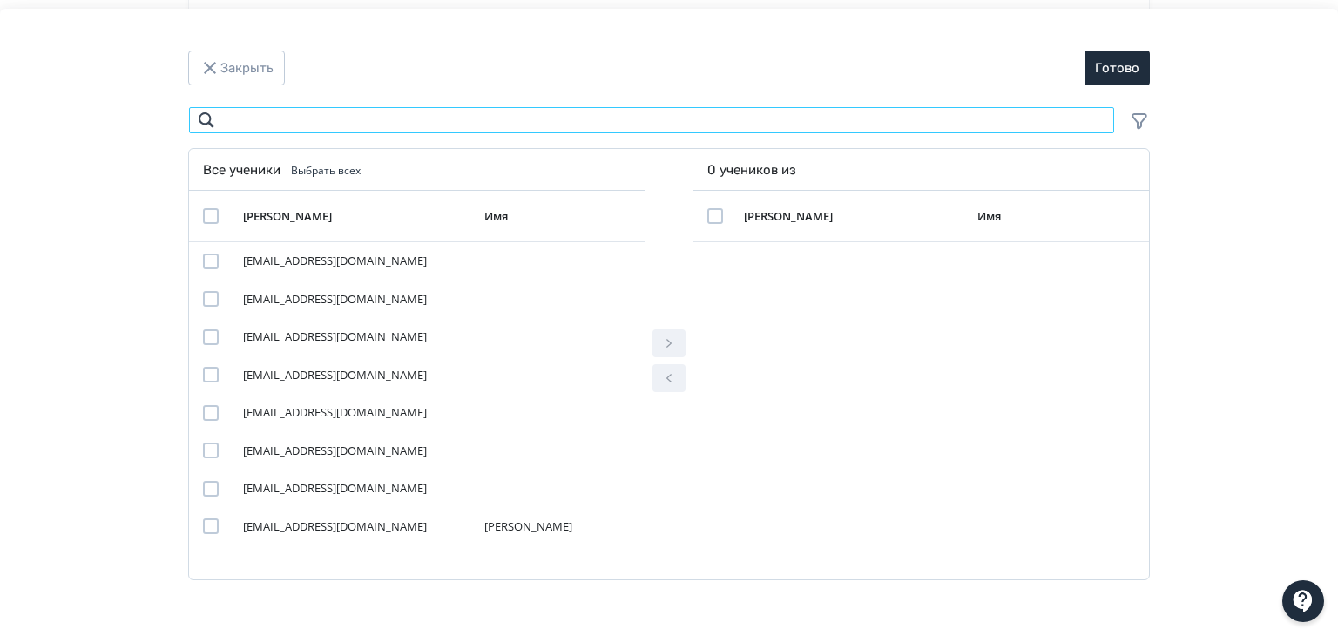
click at [460, 126] on input "Modal" at bounding box center [651, 120] width 927 height 28
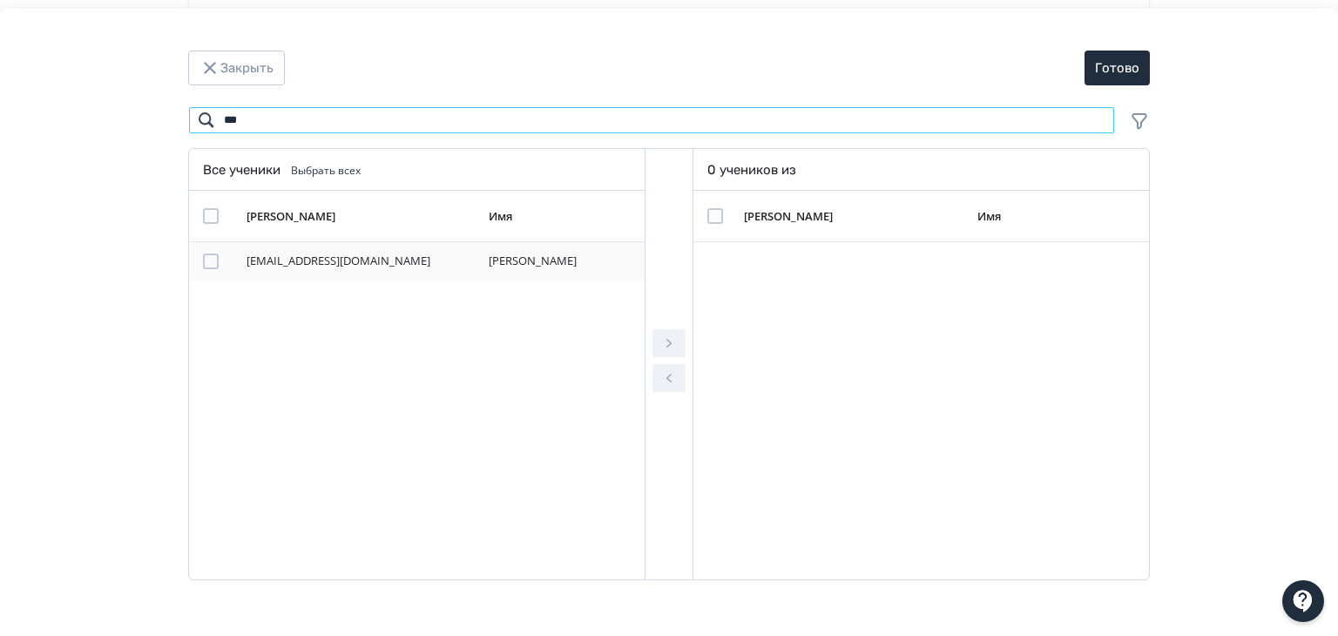
type input "***"
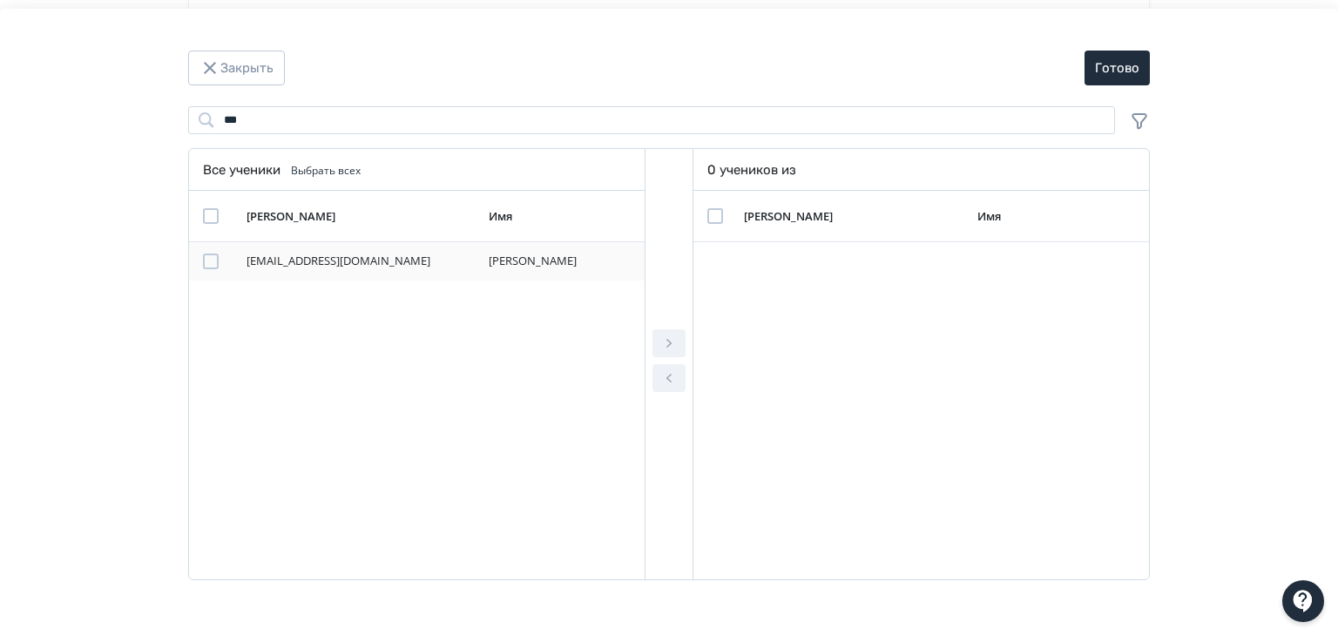
click at [215, 258] on div "Modal" at bounding box center [211, 262] width 16 height 16
click at [680, 351] on button "Modal" at bounding box center [669, 343] width 33 height 28
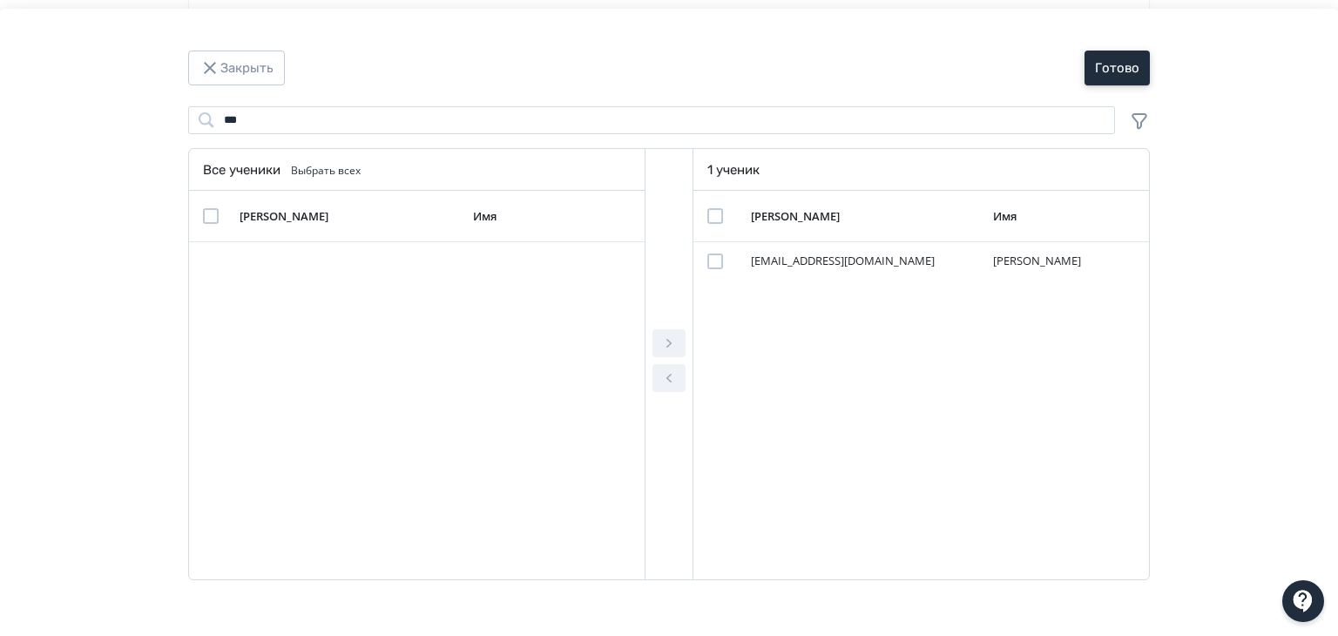
click at [1129, 71] on button "Готово" at bounding box center [1117, 68] width 65 height 35
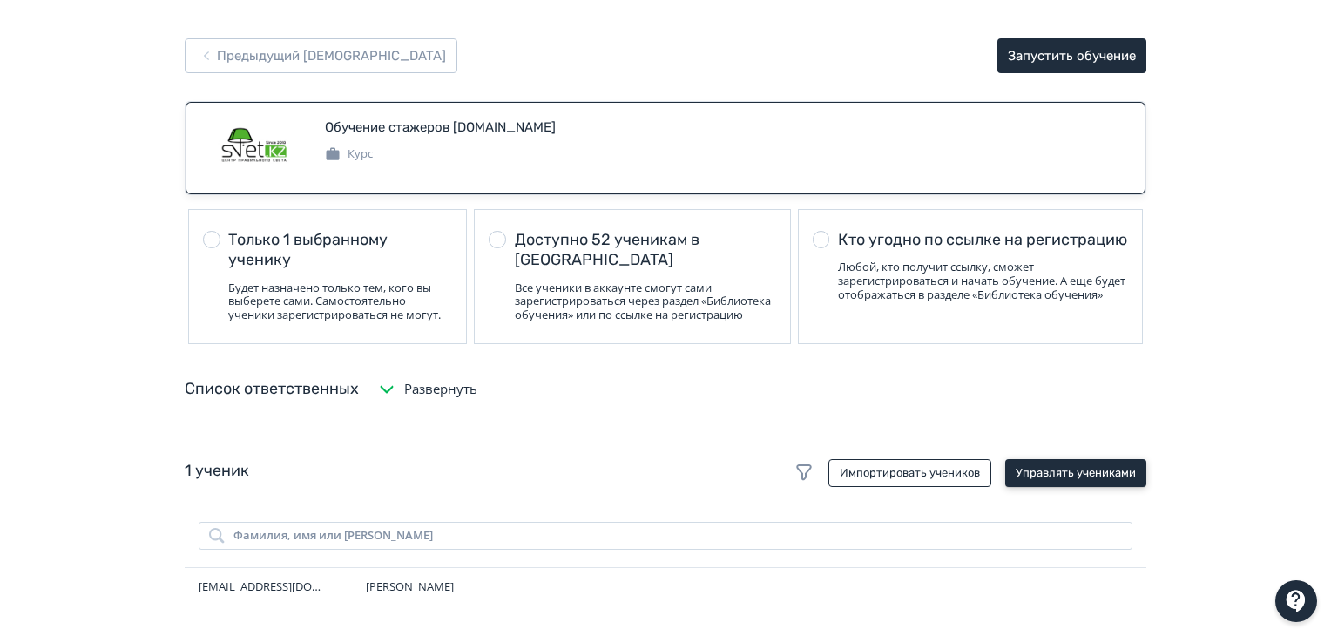
scroll to position [0, 0]
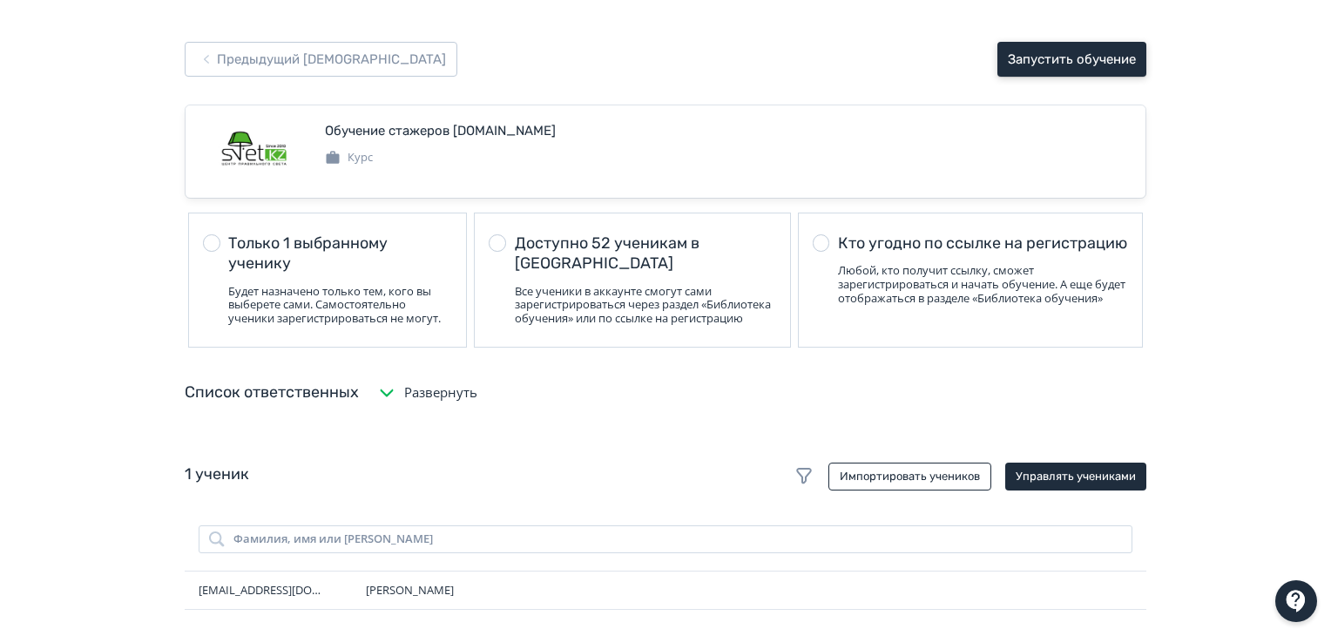
click at [1103, 71] on button "Запустить обучение" at bounding box center [1072, 59] width 149 height 35
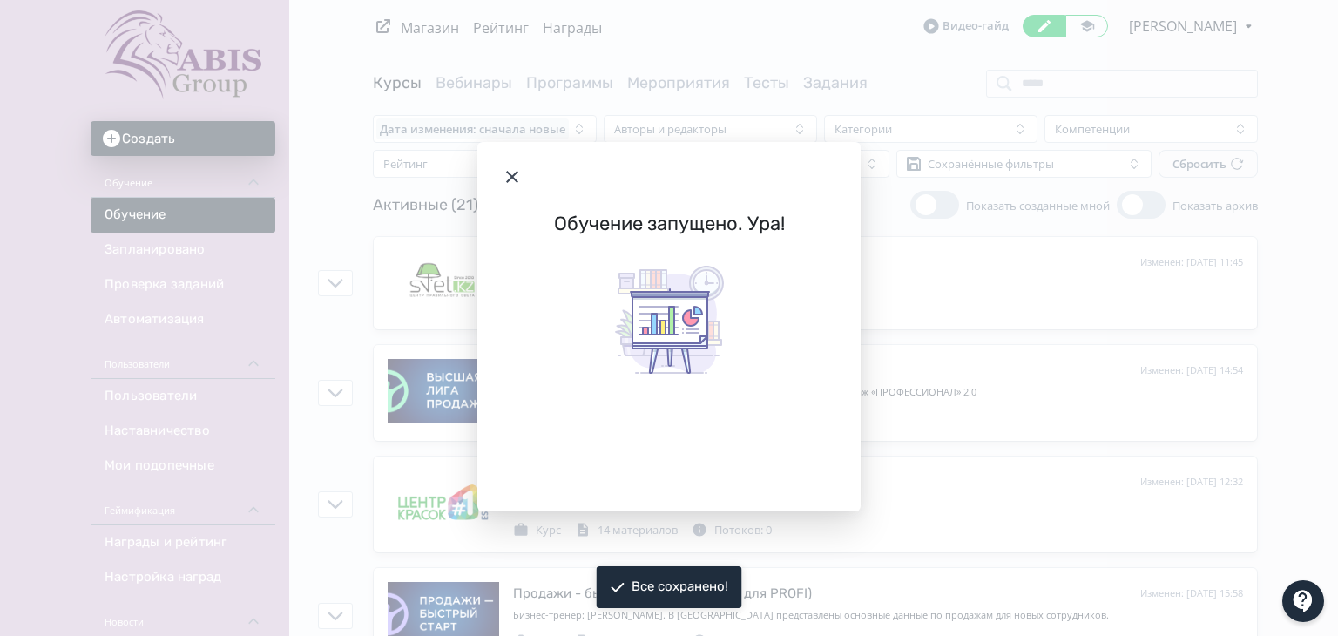
click at [510, 180] on icon "Modal" at bounding box center [512, 176] width 21 height 21
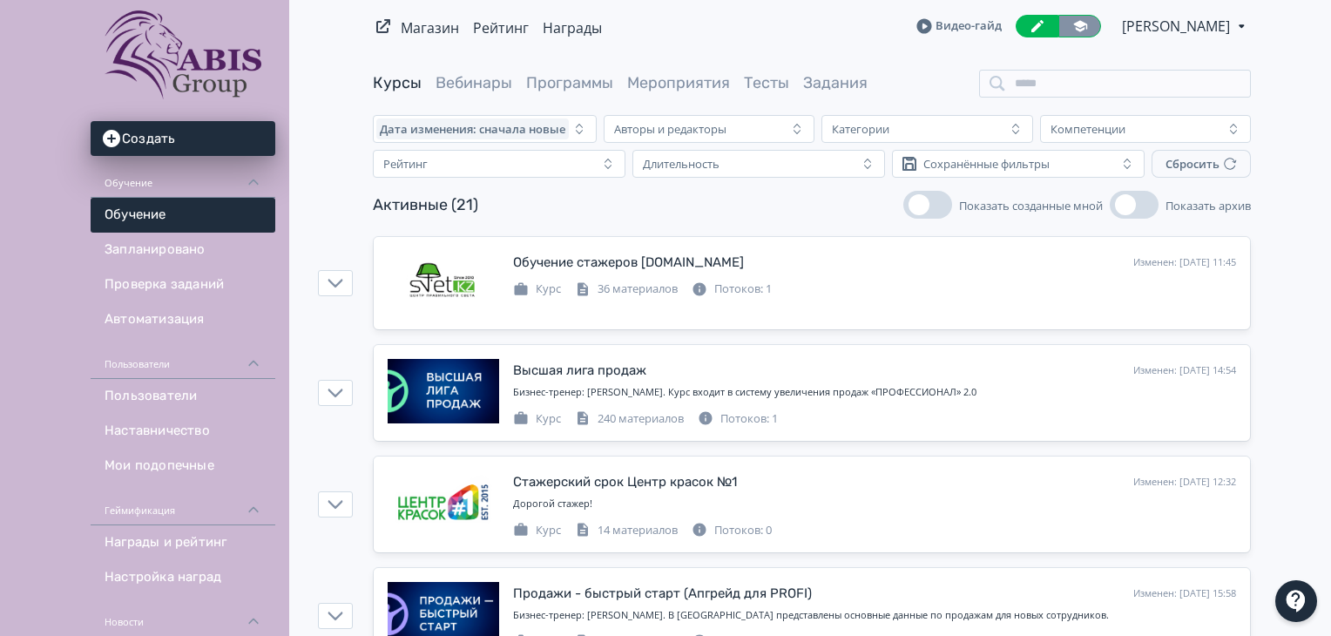
click at [1067, 26] on link at bounding box center [1080, 26] width 43 height 23
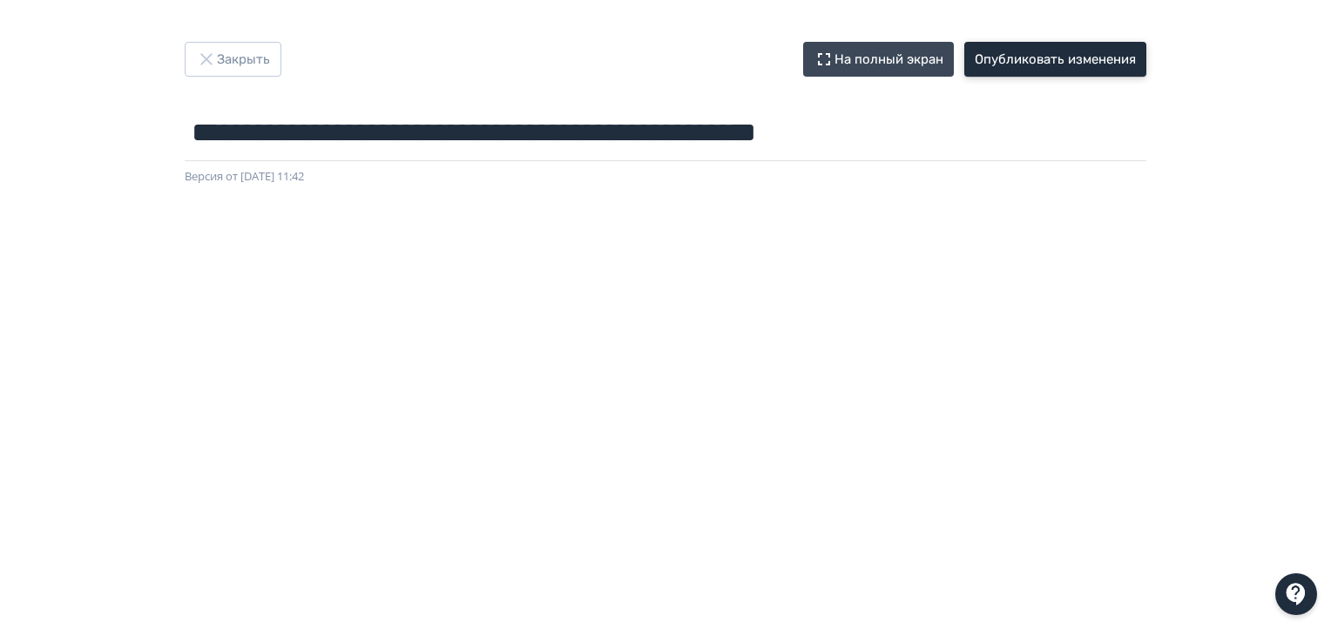
click at [1065, 65] on button "Опубликовать изменения" at bounding box center [1056, 59] width 182 height 35
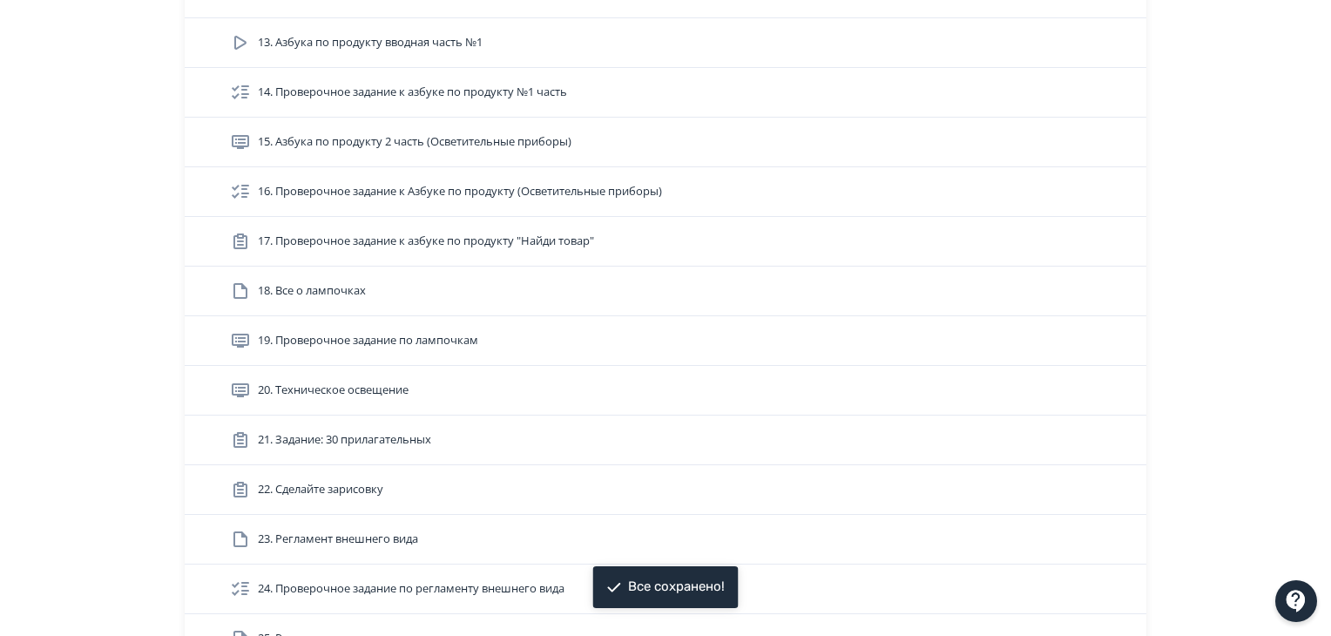
scroll to position [1046, 0]
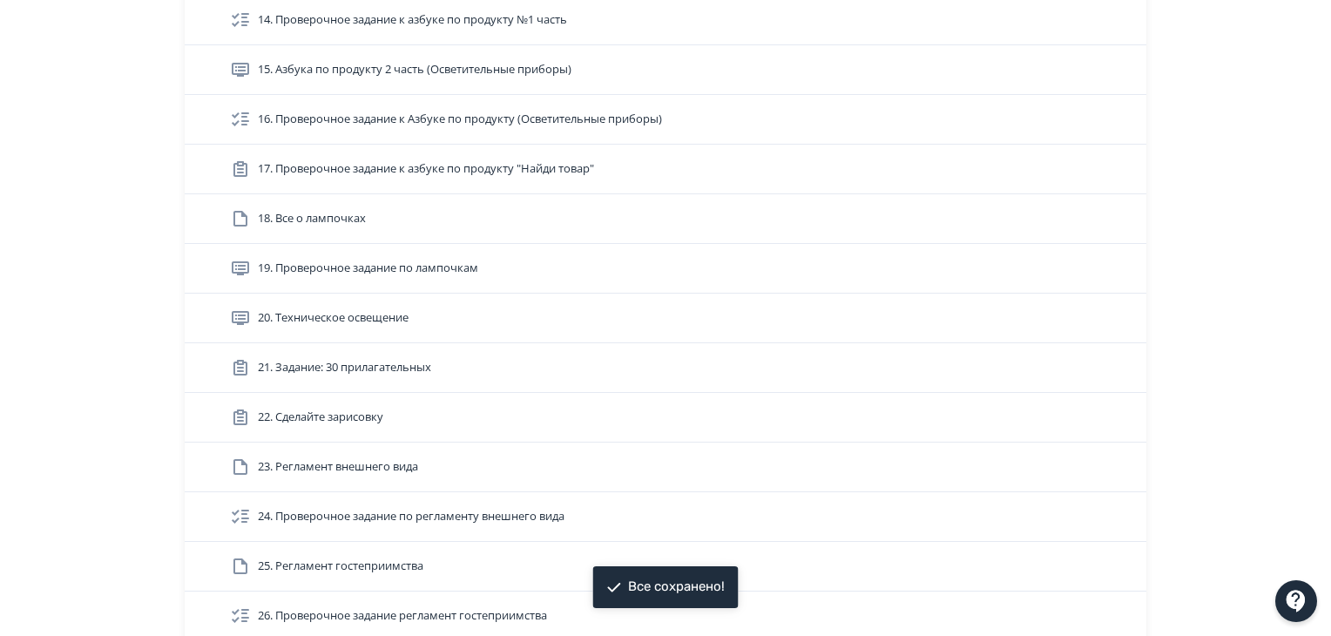
click at [687, 65] on div "15. Азбука по продукту 2 часть (Осветительные приборы)" at bounding box center [681, 69] width 903 height 21
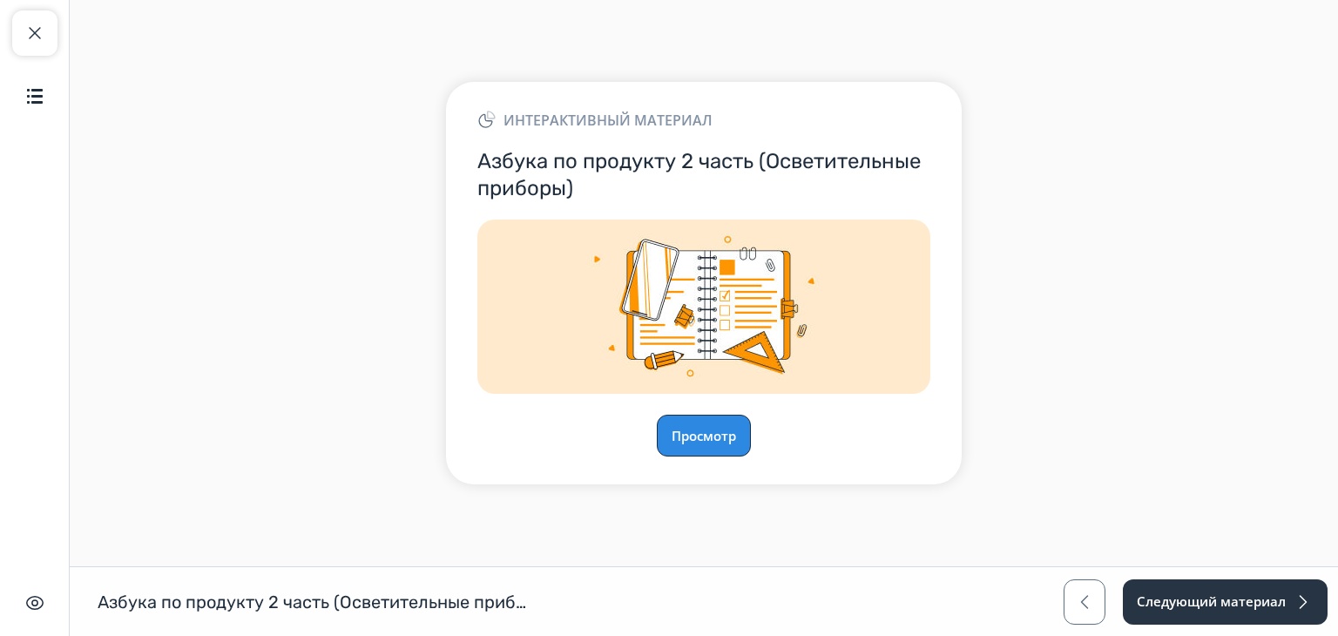
click at [737, 452] on button "Просмотр" at bounding box center [704, 436] width 94 height 42
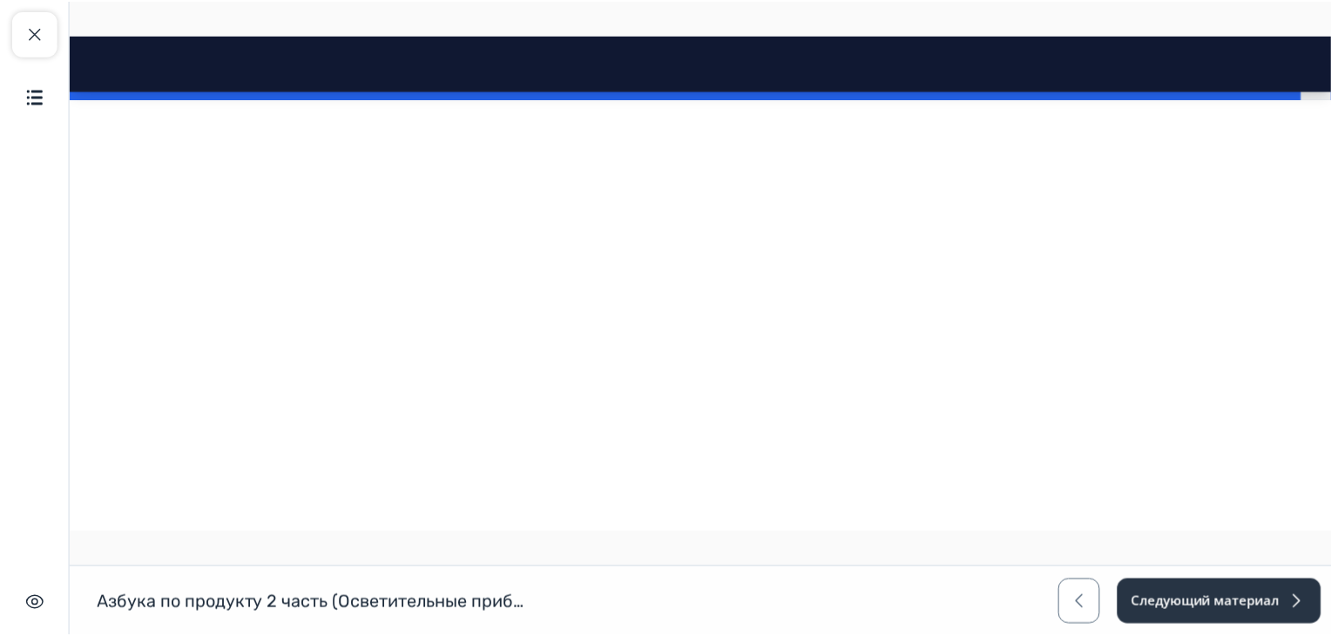
scroll to position [13635, 0]
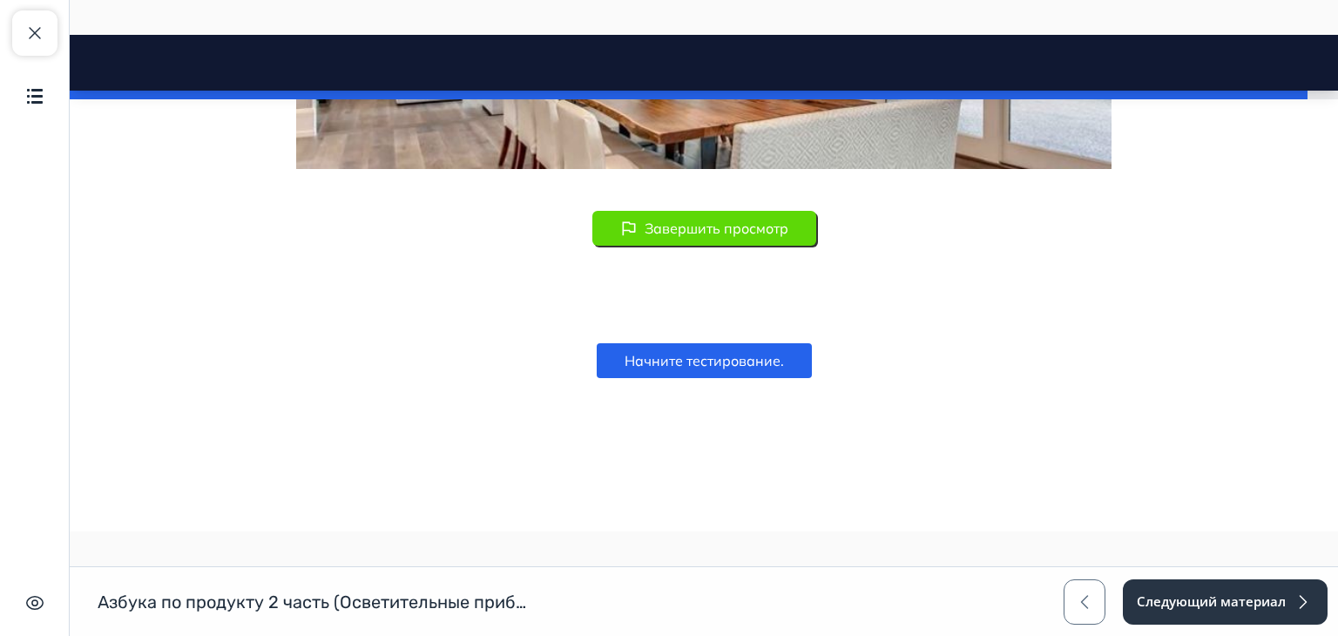
drag, startPoint x: 1332, startPoint y: 505, endPoint x: 1270, endPoint y: 609, distance: 121.2
click at [36, 41] on span "button" at bounding box center [34, 33] width 21 height 21
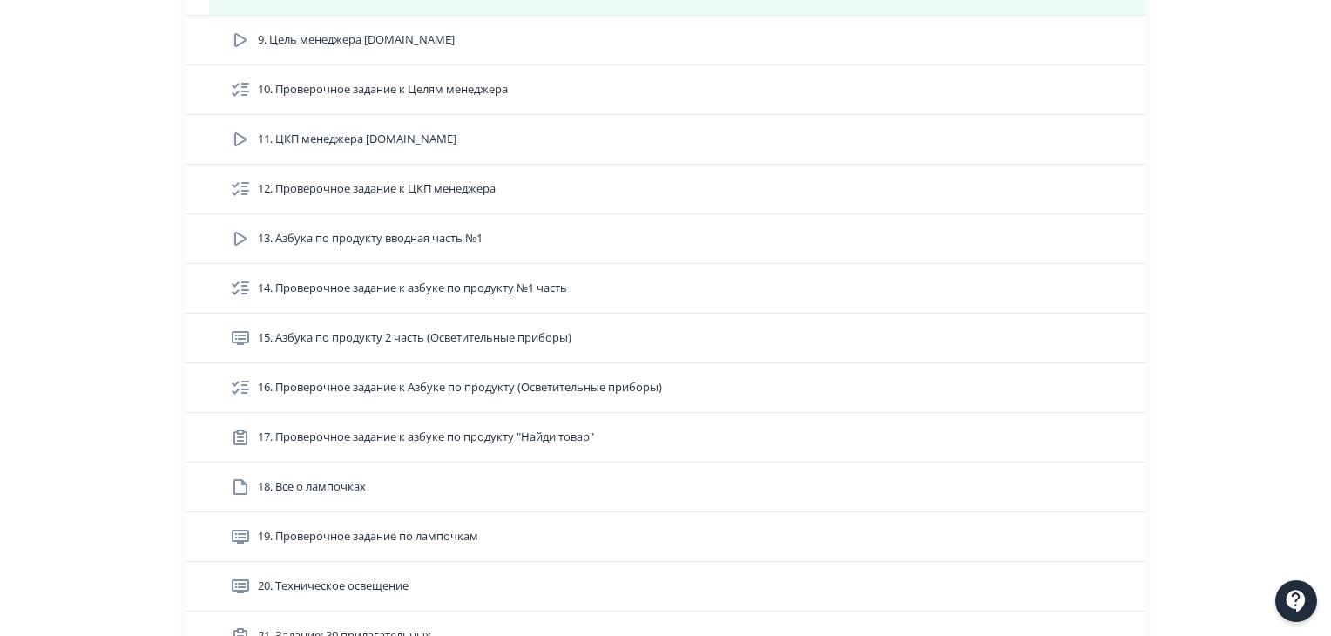
scroll to position [784, 0]
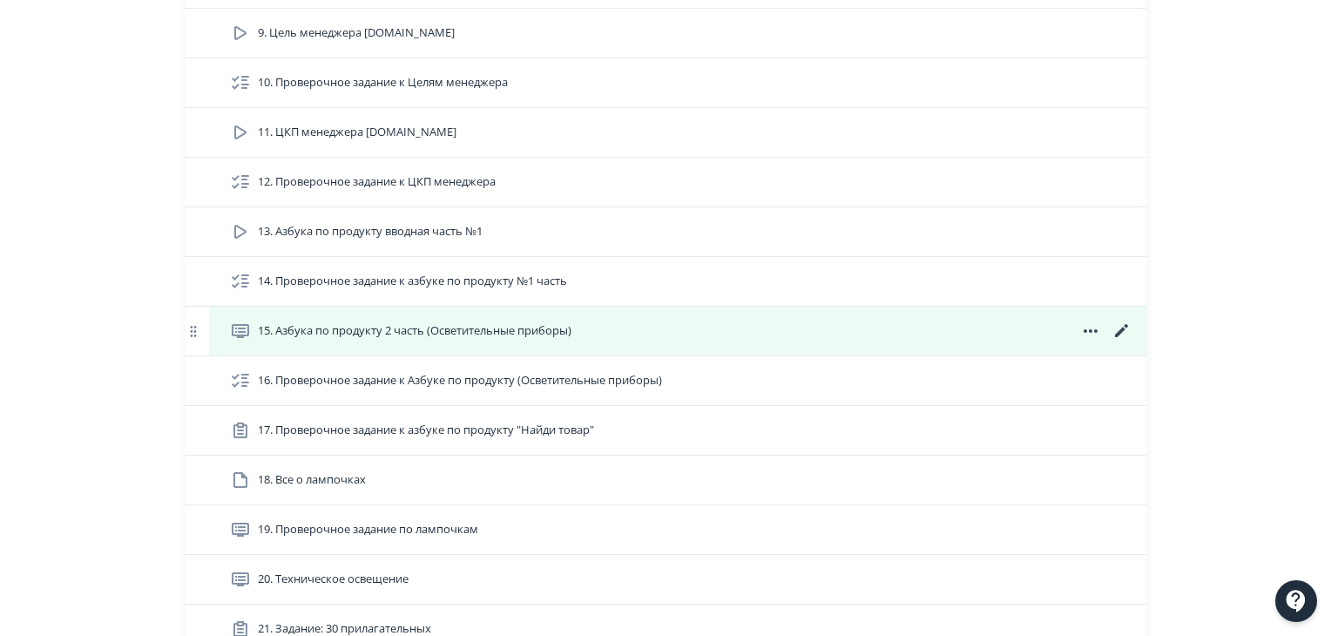
click at [1128, 330] on icon at bounding box center [1122, 331] width 21 height 21
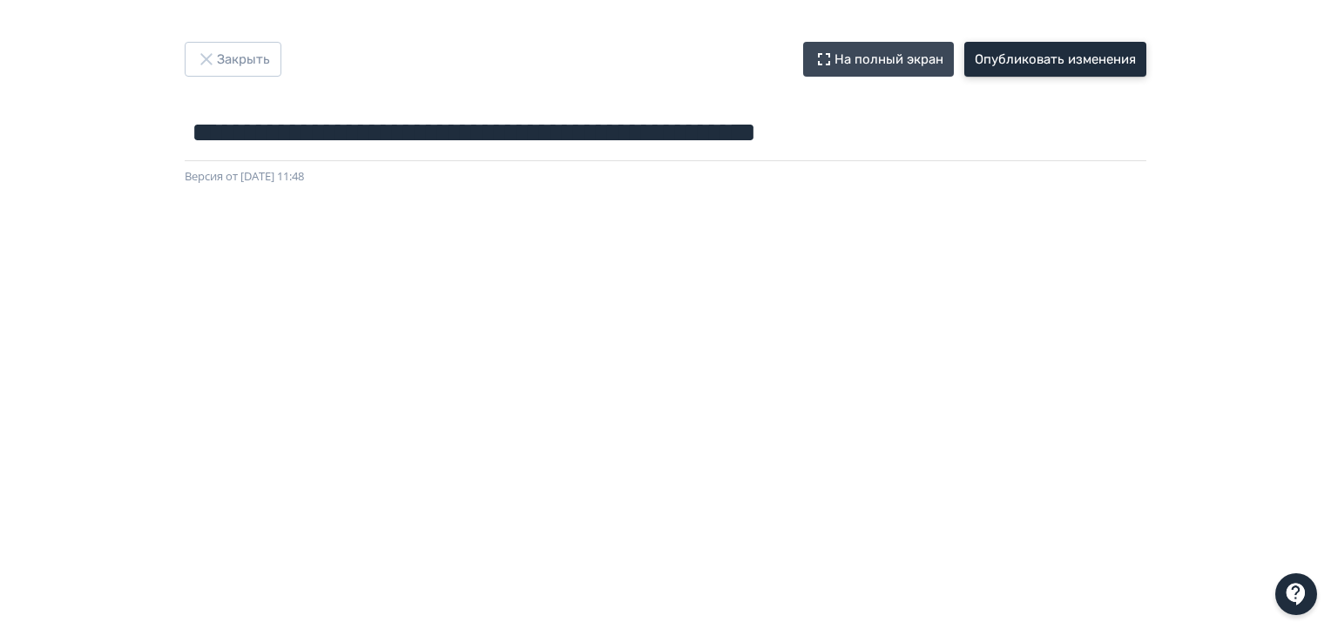
click at [1046, 58] on button "Опубликовать изменения" at bounding box center [1056, 59] width 182 height 35
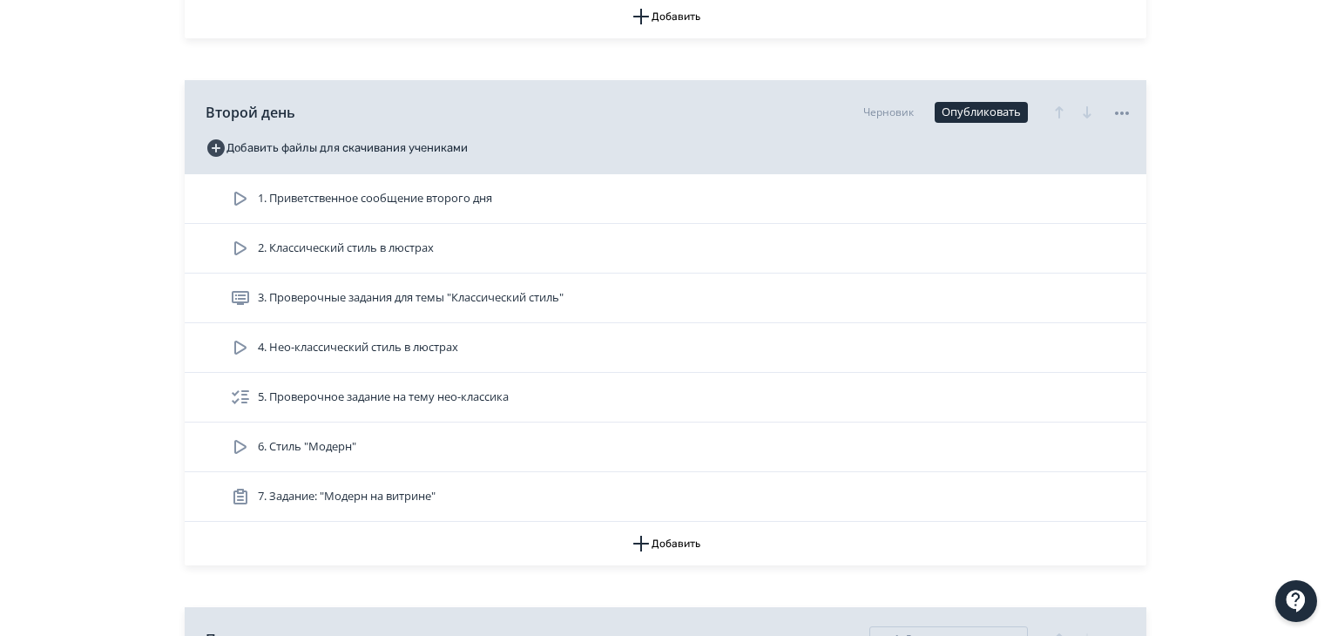
scroll to position [1743, 0]
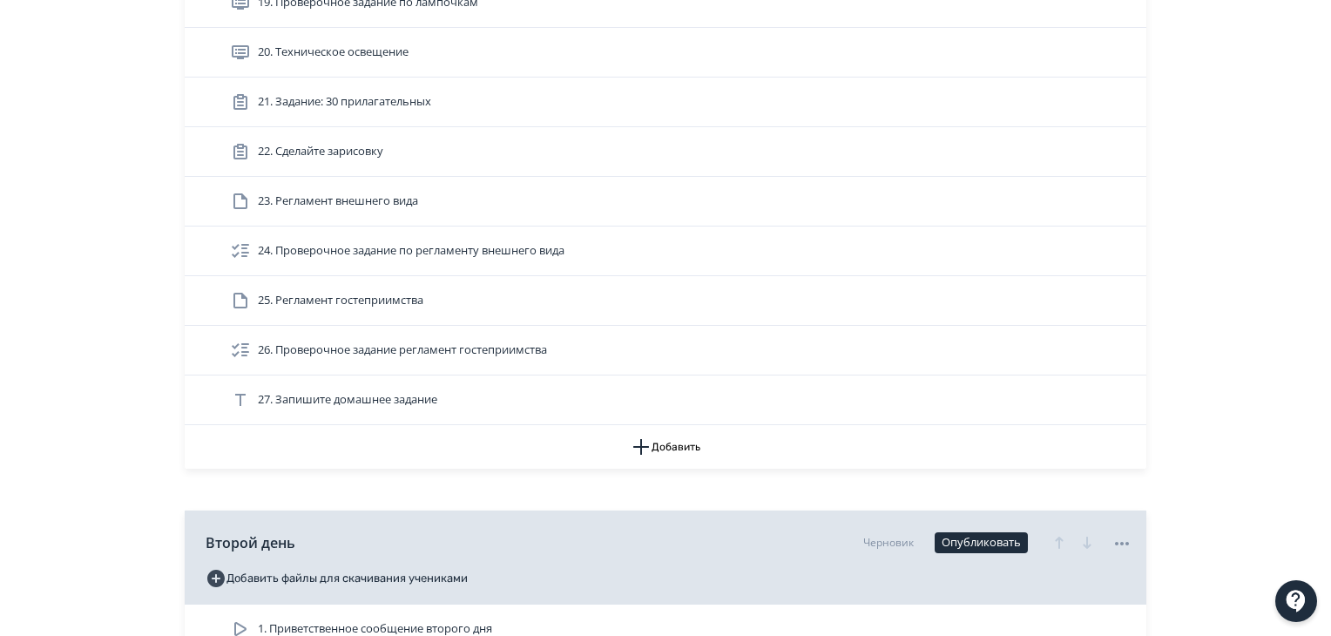
scroll to position [1345, 0]
